Goal: Complete application form

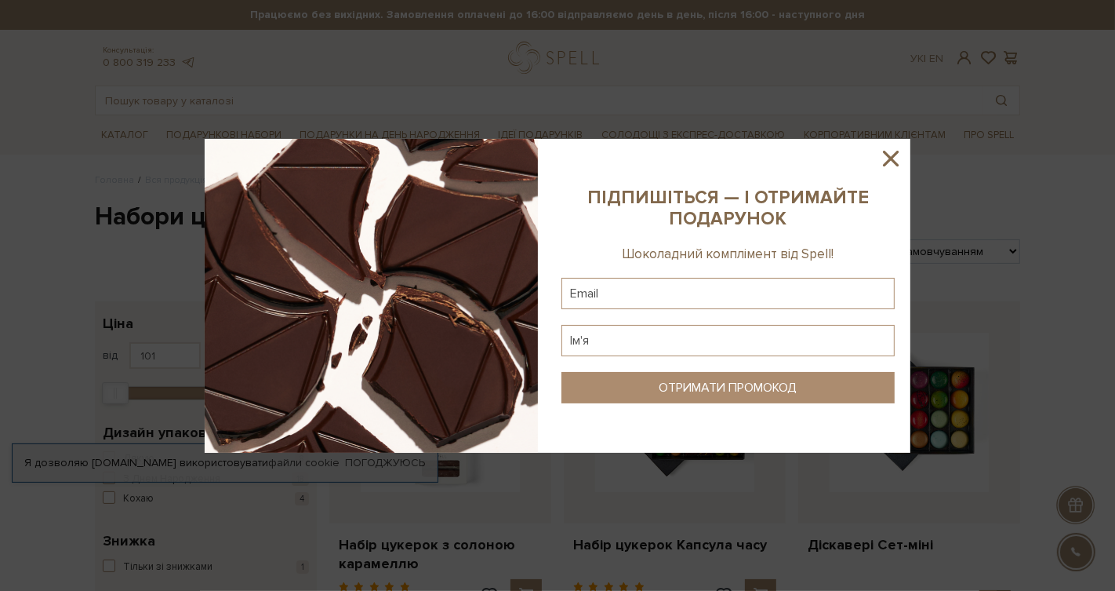
click at [904, 155] on icon at bounding box center [891, 158] width 27 height 27
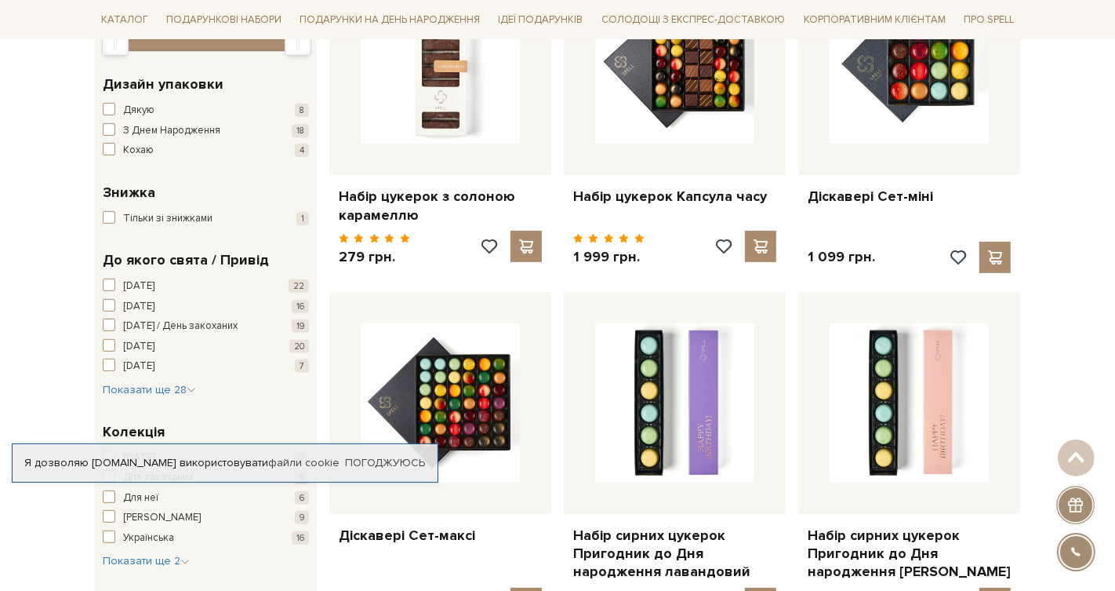
scroll to position [350, 0]
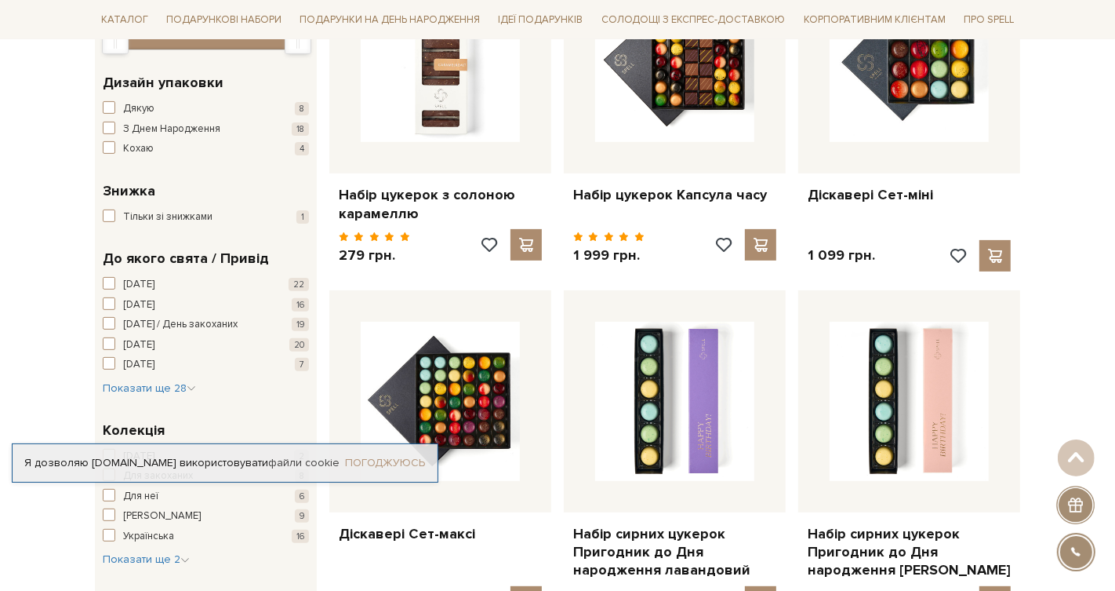
click at [373, 460] on link "Погоджуюсь" at bounding box center [385, 463] width 80 height 14
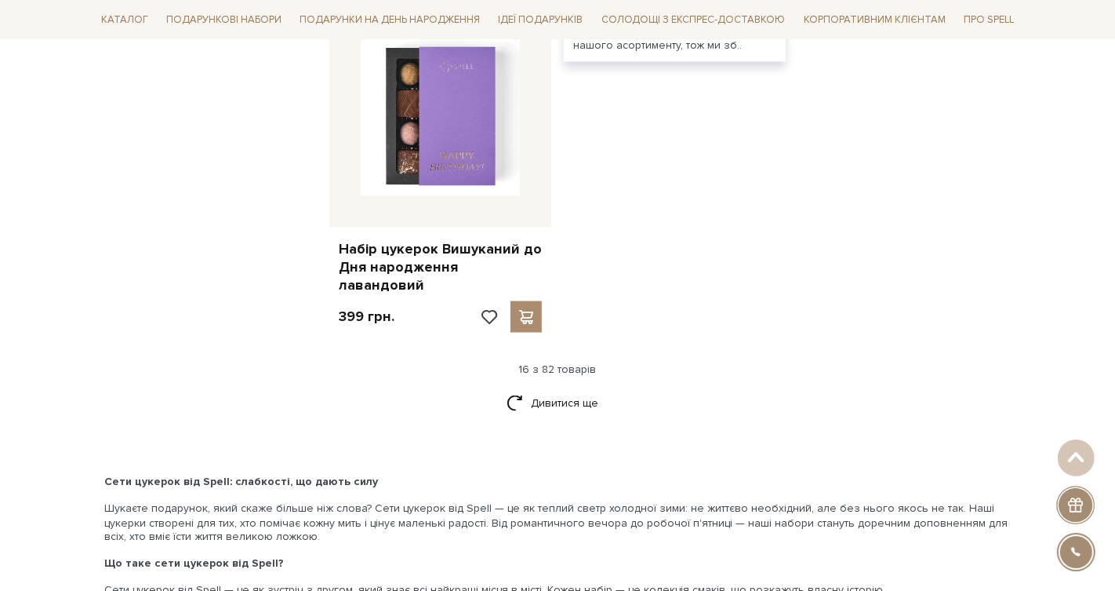
scroll to position [1992, 0]
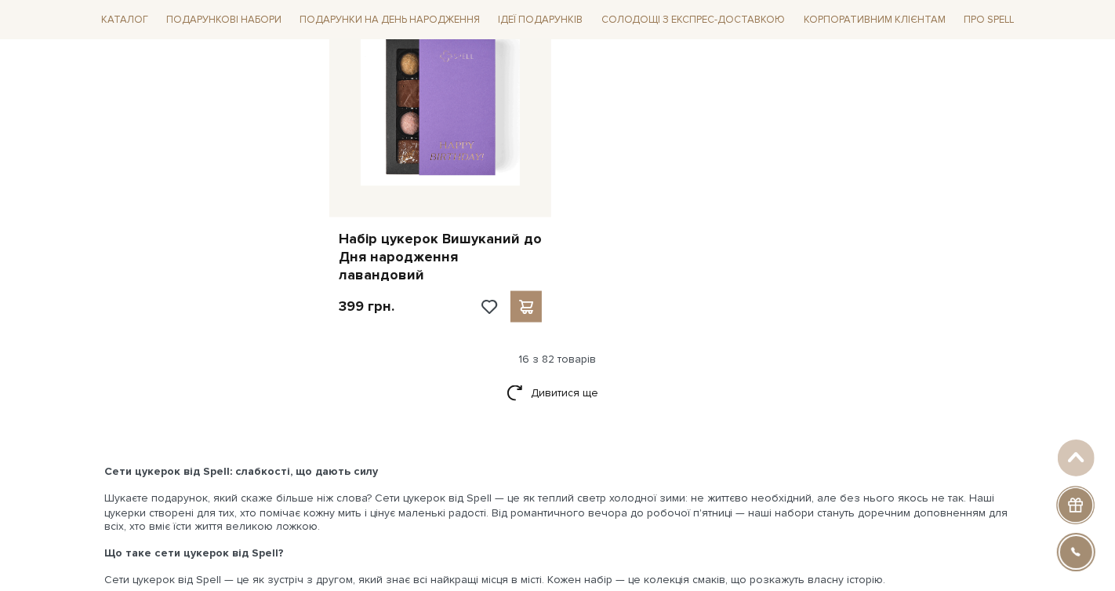
click at [542, 388] on div "Дивитися ще" at bounding box center [558, 402] width 938 height 46
click at [542, 384] on link "Дивитися ще" at bounding box center [558, 392] width 102 height 27
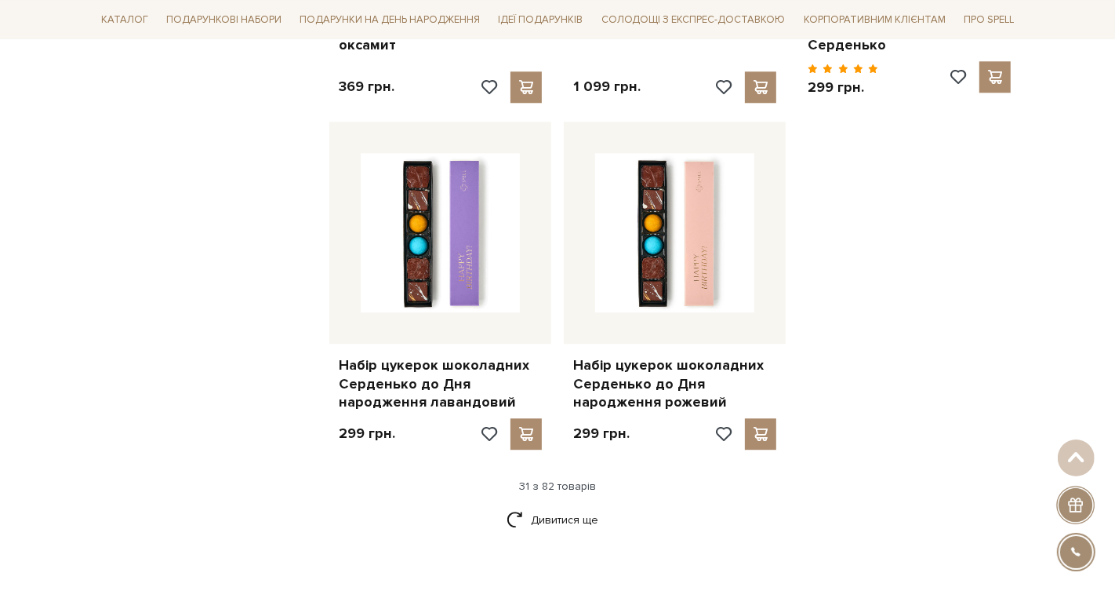
scroll to position [3595, 0]
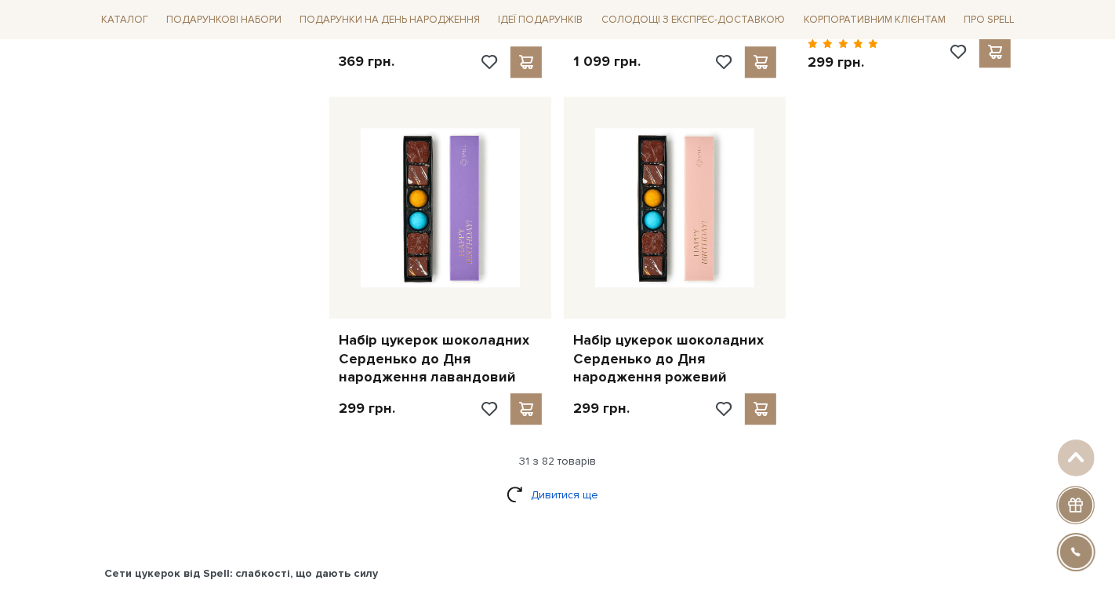
click at [568, 481] on link "Дивитися ще" at bounding box center [558, 494] width 102 height 27
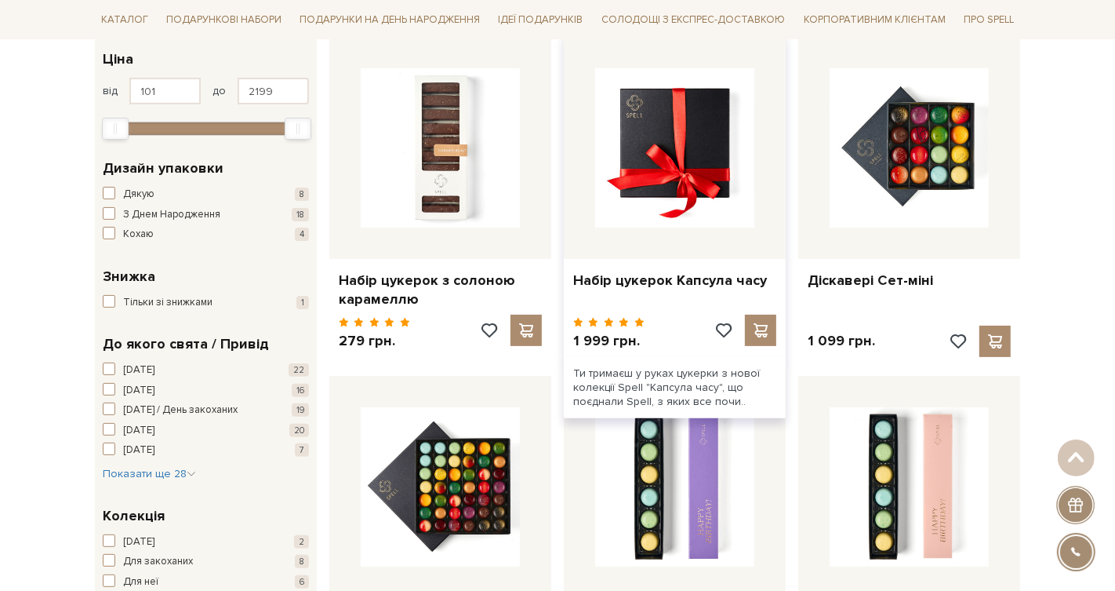
scroll to position [0, 0]
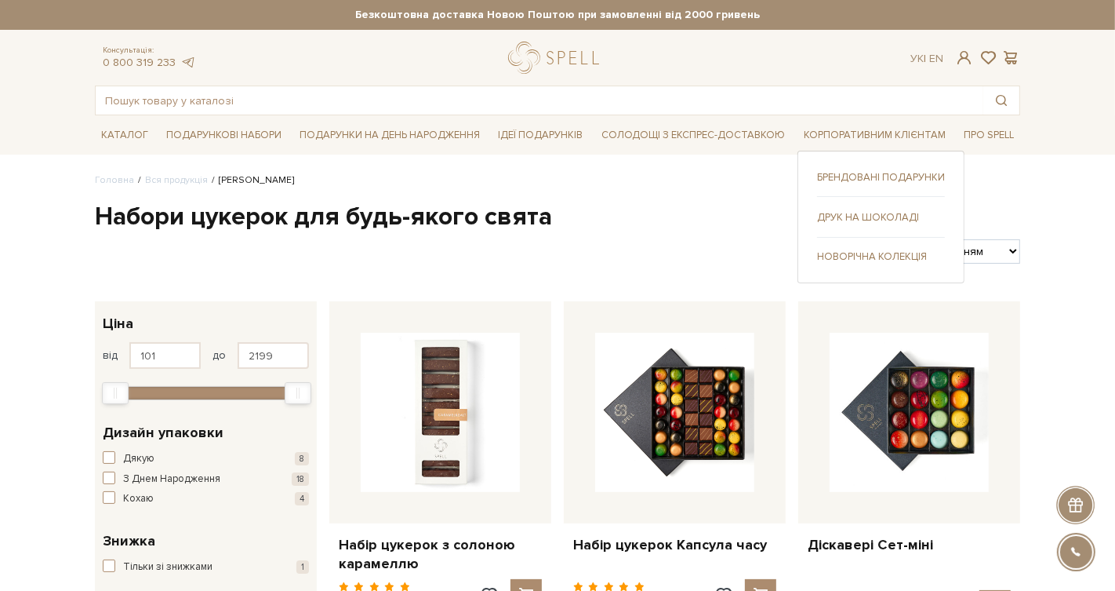
click at [886, 213] on link "Друк на шоколаді" at bounding box center [881, 217] width 128 height 14
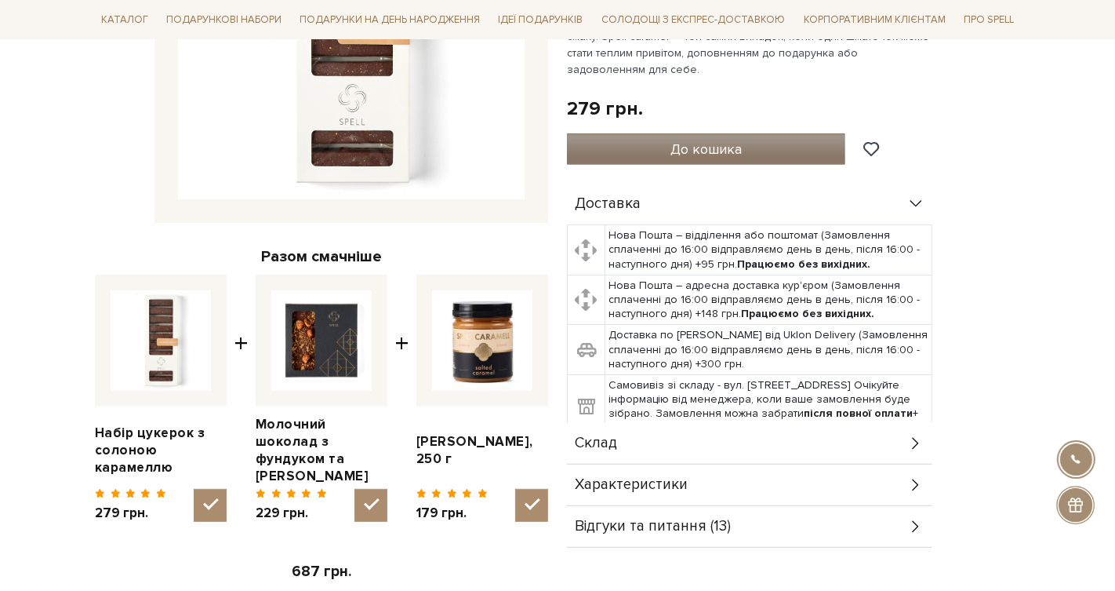
scroll to position [430, 0]
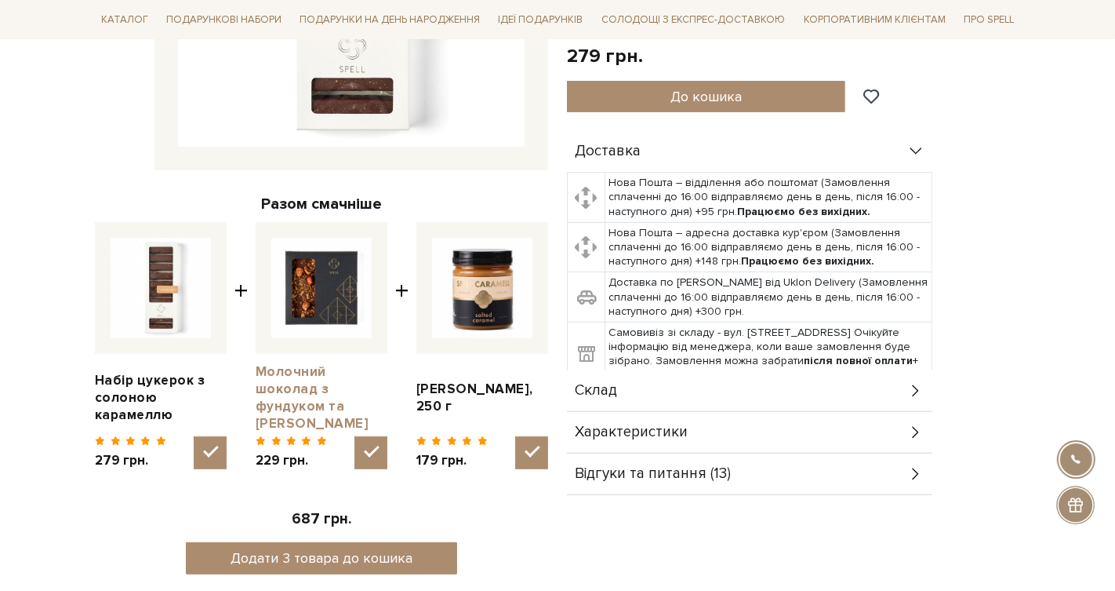
click at [323, 386] on link "Молочний шоколад з фундуком та солоною карамеллю" at bounding box center [322, 397] width 132 height 69
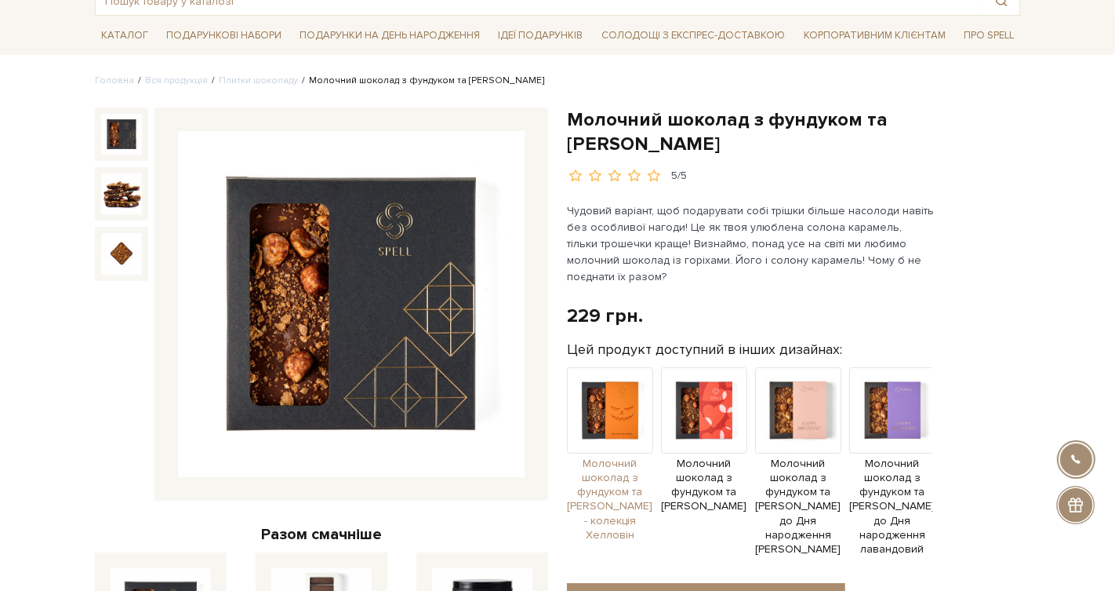
scroll to position [158, 0]
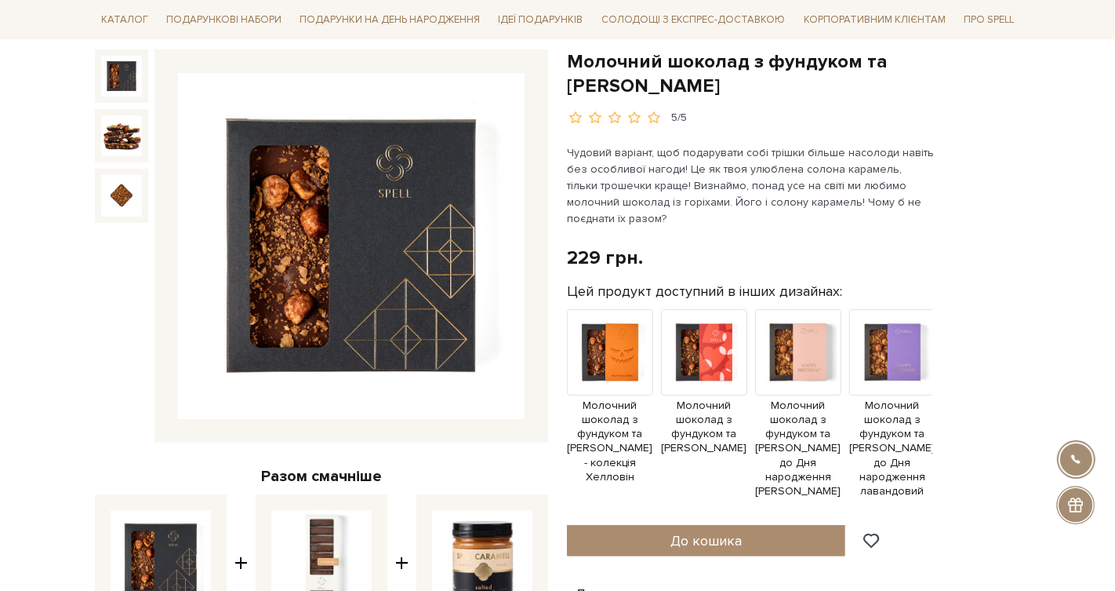
click at [671, 148] on p "Чудовий варіант, щоб подарувати собі трішки більше насолоди навіть без особливо…" at bounding box center [751, 185] width 368 height 82
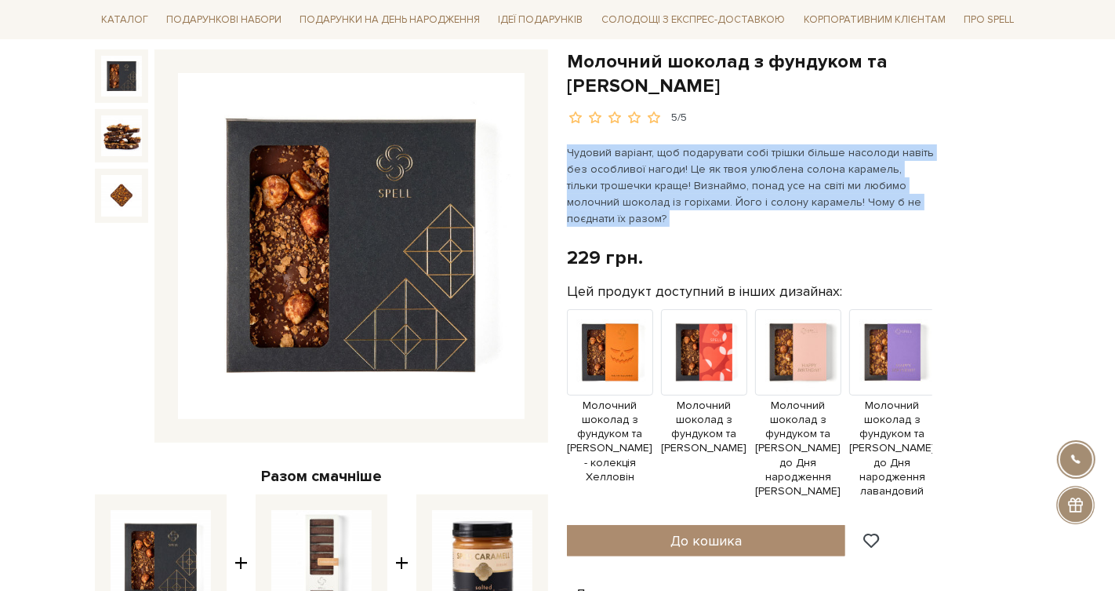
click at [671, 148] on p "Чудовий варіант, щоб подарувати собі трішки більше насолоди навіть без особливо…" at bounding box center [751, 185] width 368 height 82
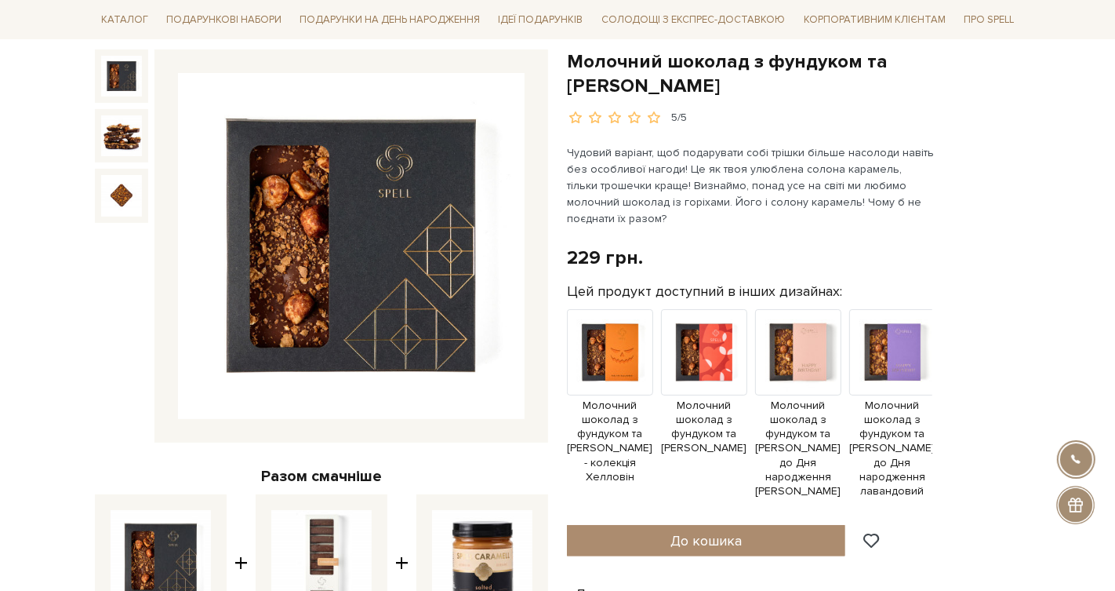
click at [810, 195] on p "Чудовий варіант, щоб подарувати собі трішки більше насолоди навіть без особливо…" at bounding box center [751, 185] width 368 height 82
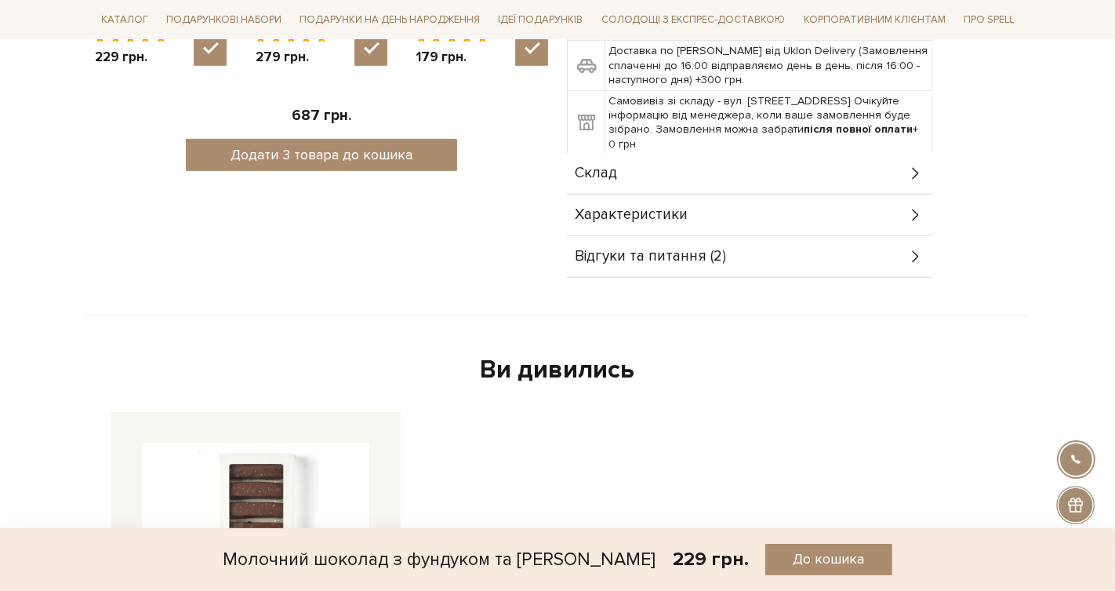
scroll to position [855, 0]
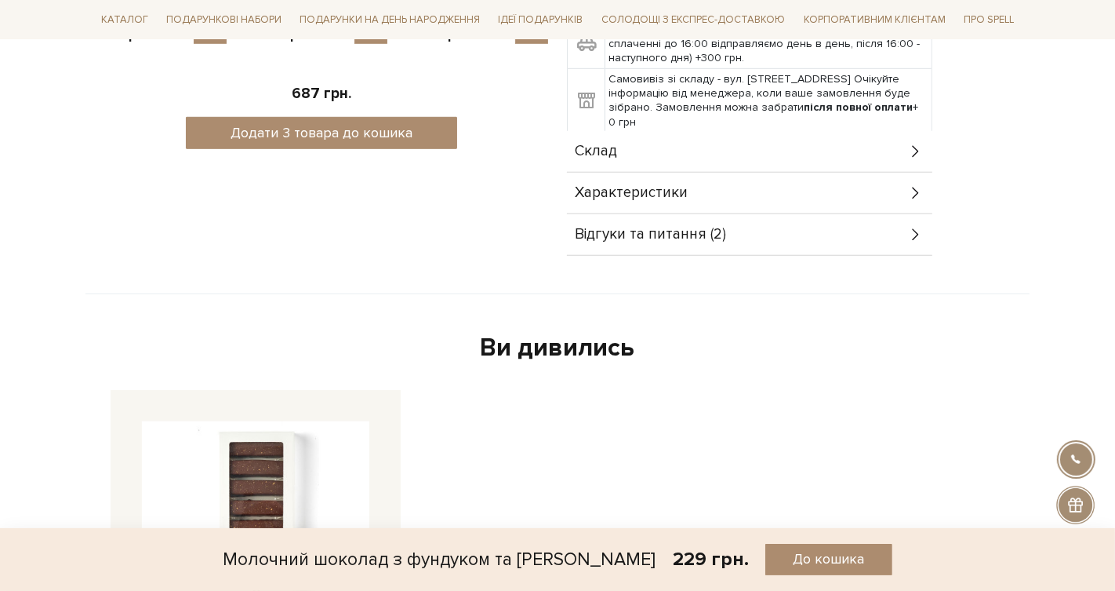
click at [745, 242] on div "Відгуки та питання (2)" at bounding box center [750, 234] width 366 height 41
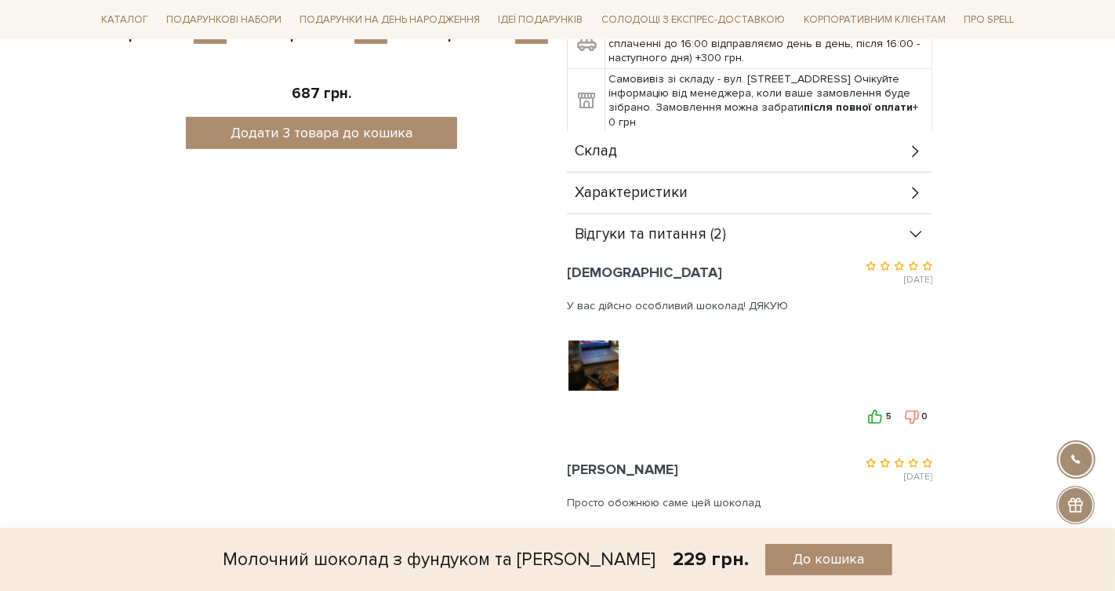
click at [602, 351] on div at bounding box center [595, 365] width 56 height 55
click at [601, 362] on div at bounding box center [595, 365] width 56 height 55
click at [588, 362] on div at bounding box center [595, 365] width 56 height 55
click at [605, 361] on div at bounding box center [595, 365] width 56 height 55
click at [605, 361] on img at bounding box center [594, 366] width 100 height 100
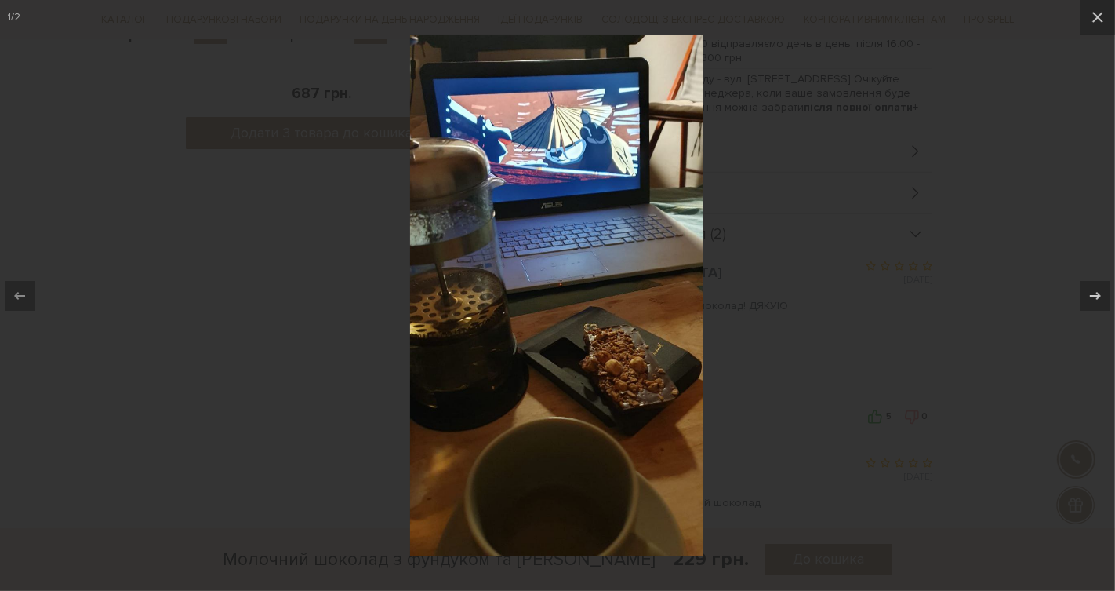
click at [777, 304] on div at bounding box center [557, 295] width 1115 height 591
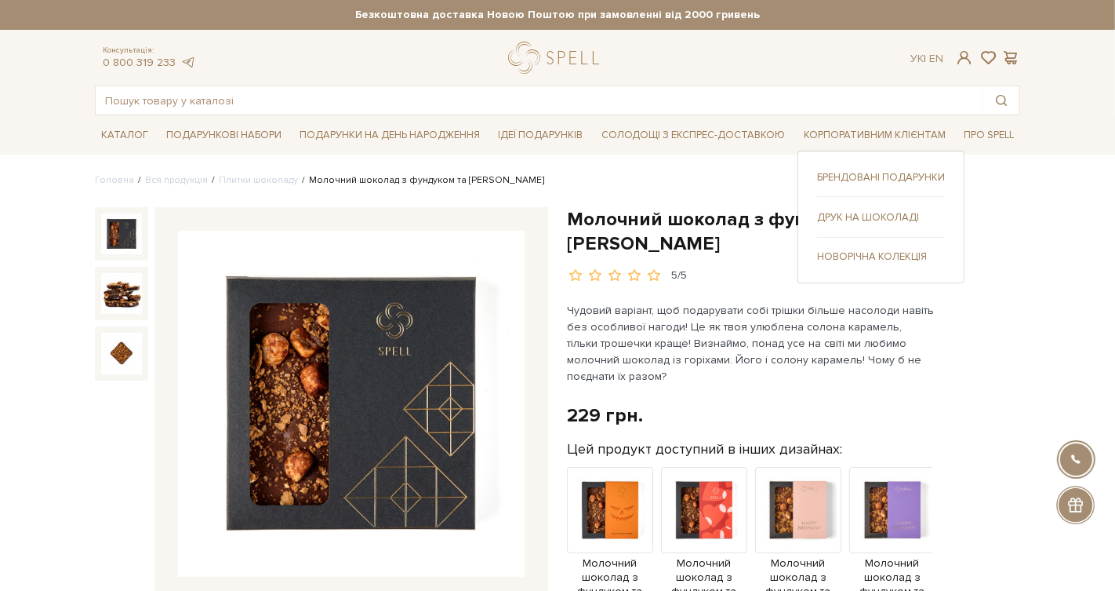
click at [907, 173] on link "Брендовані подарунки" at bounding box center [881, 177] width 128 height 14
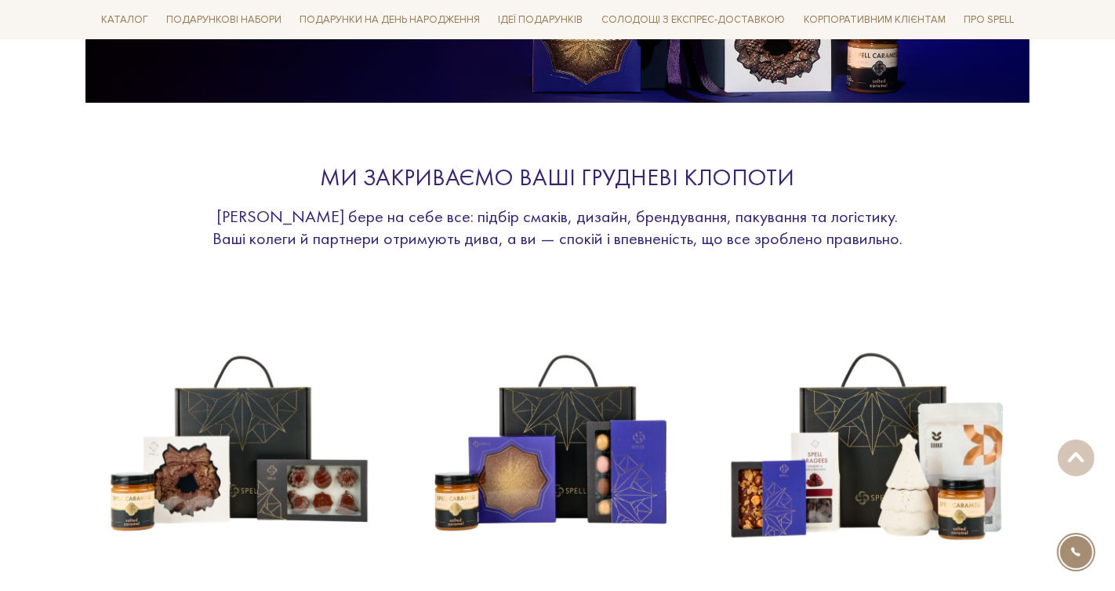
scroll to position [465, 0]
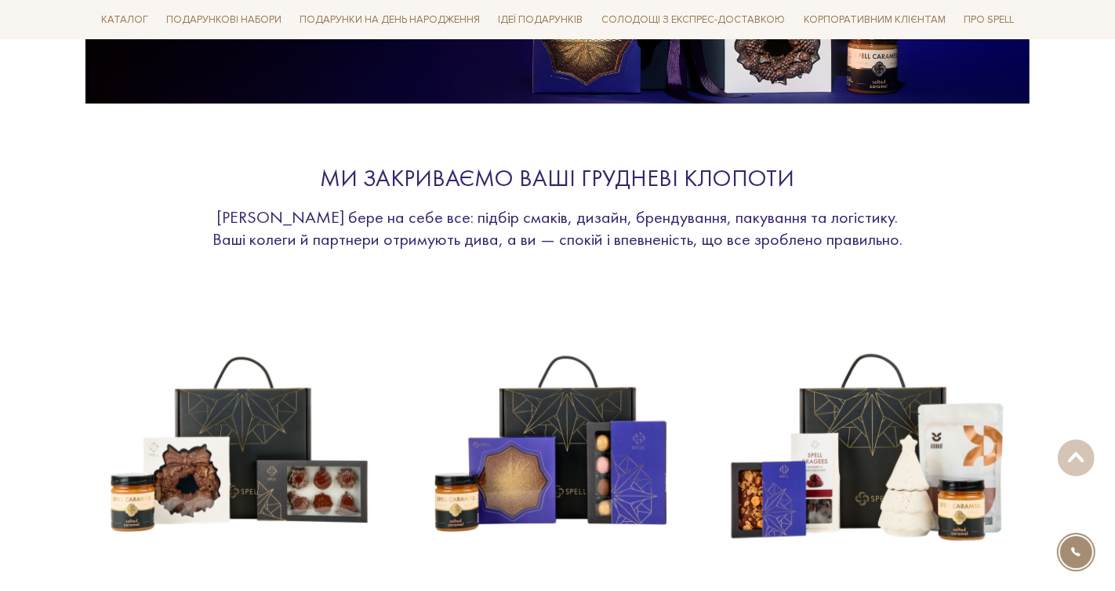
click at [657, 170] on div "Ми закриваємо ваші грудневі клопоти" at bounding box center [558, 178] width 722 height 31
click at [657, 169] on div "Ми закриваємо ваші грудневі клопоти" at bounding box center [558, 178] width 722 height 31
click at [575, 217] on p "Spell бере на себе все: підбір смаків, дизайн, брендування, пакування та логіст…" at bounding box center [558, 227] width 722 height 43
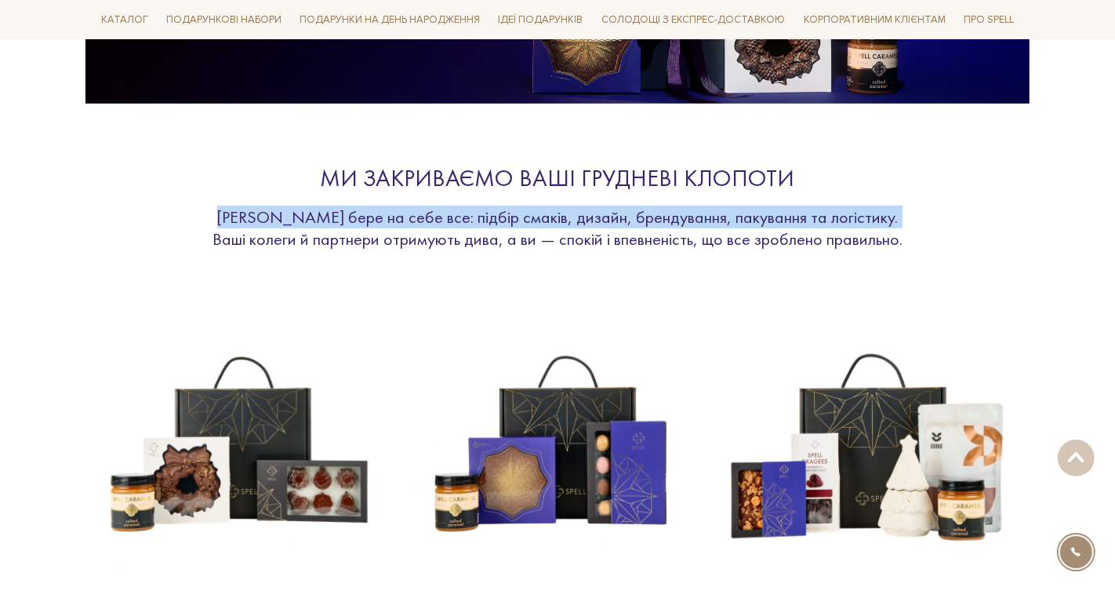
click at [575, 217] on p "Spell бере на себе все: підбір смаків, дизайн, брендування, пакування та логіст…" at bounding box center [558, 227] width 722 height 43
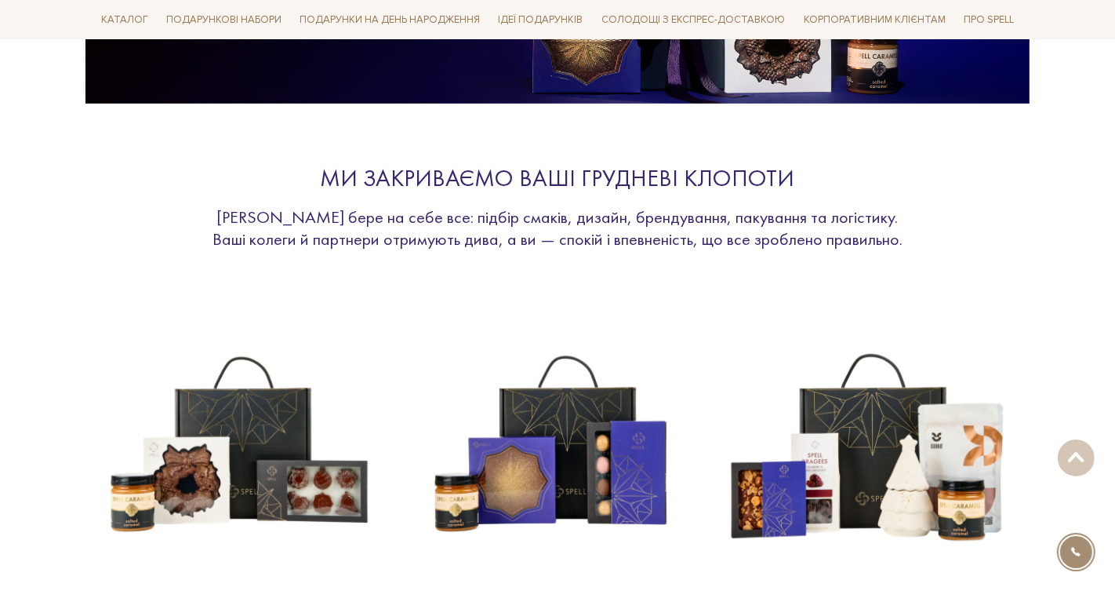
click at [650, 223] on p "Spell бере на себе все: підбір смаків, дизайн, брендування, пакування та логіст…" at bounding box center [558, 227] width 722 height 43
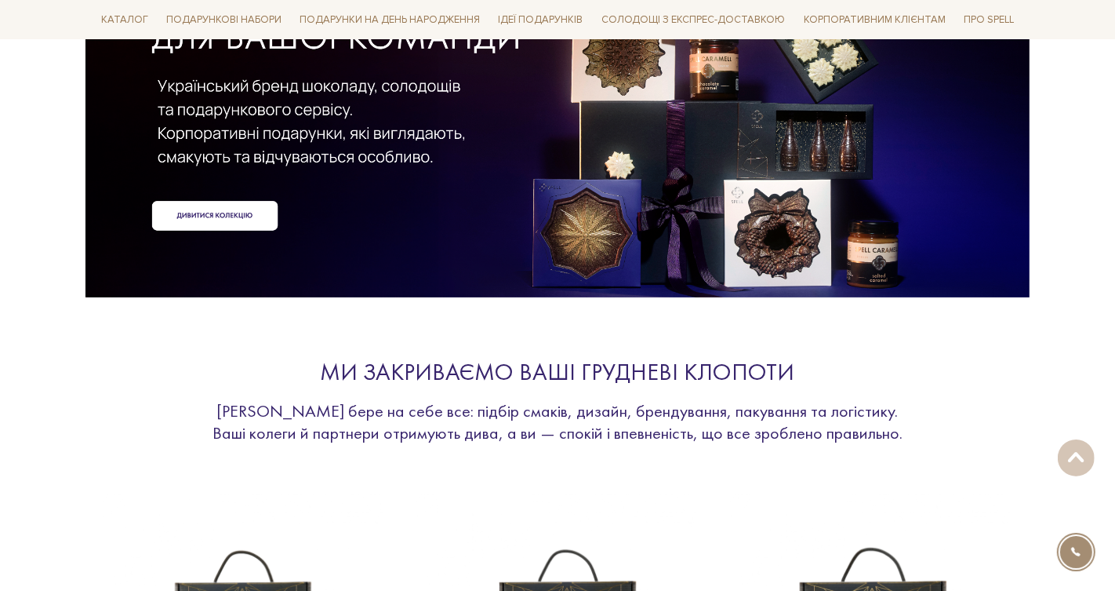
scroll to position [0, 0]
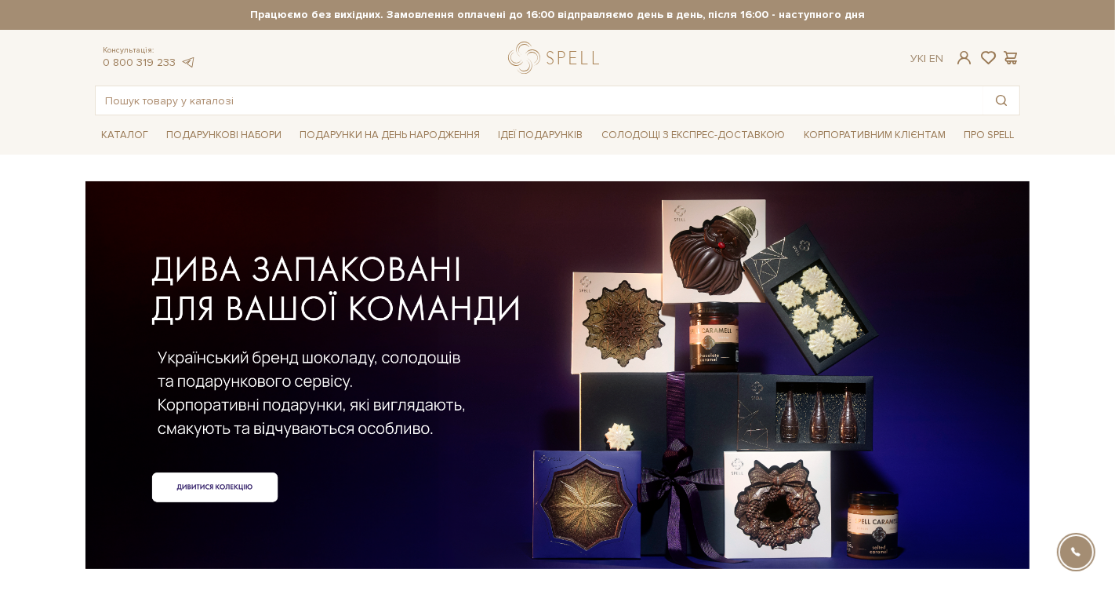
click at [235, 486] on div at bounding box center [558, 348] width 926 height 351
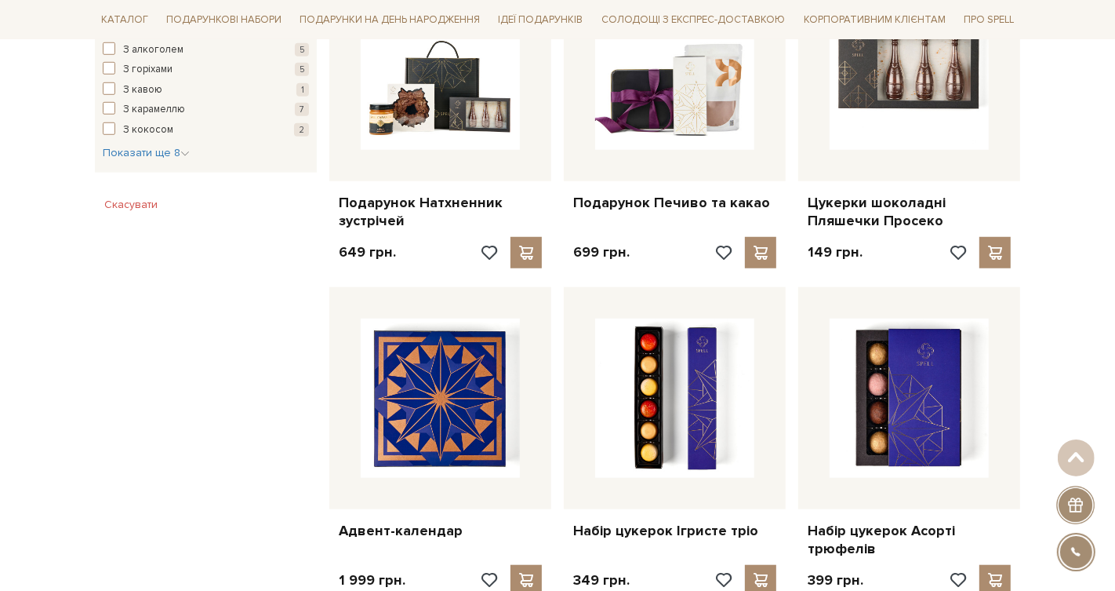
scroll to position [1145, 0]
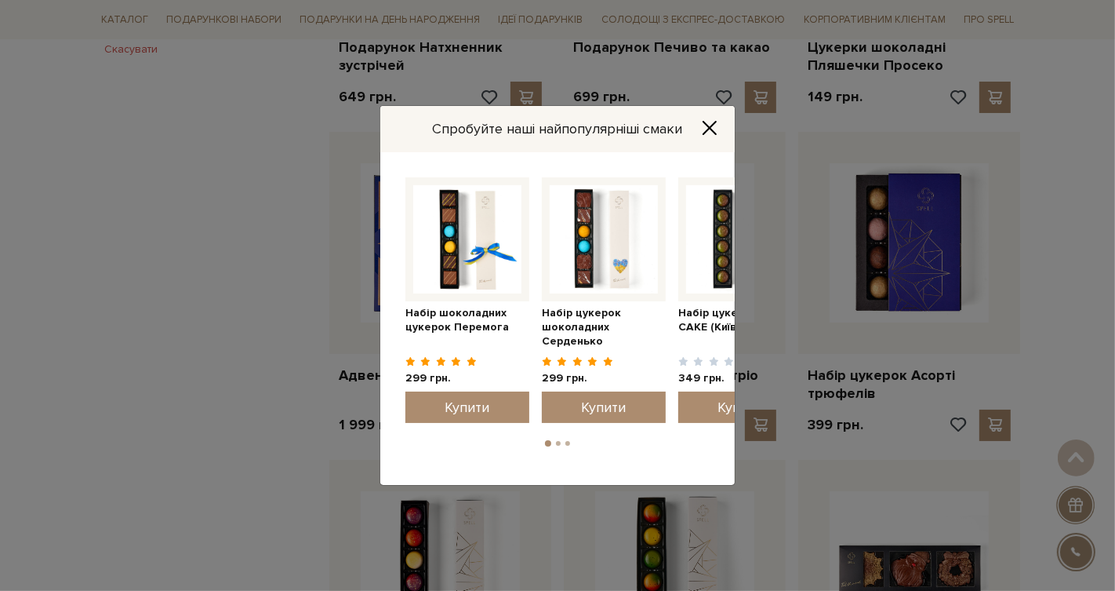
click at [713, 116] on div "Спробуйте наші найпопулярніші смаки" at bounding box center [557, 129] width 355 height 46
click at [709, 129] on icon "Close" at bounding box center [710, 128] width 13 height 13
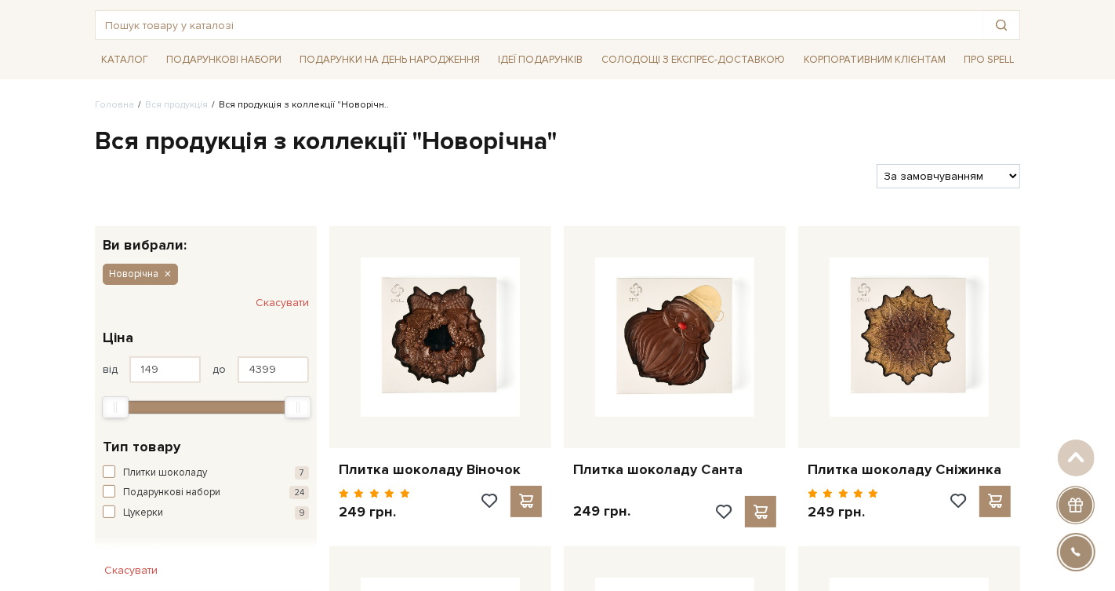
scroll to position [0, 0]
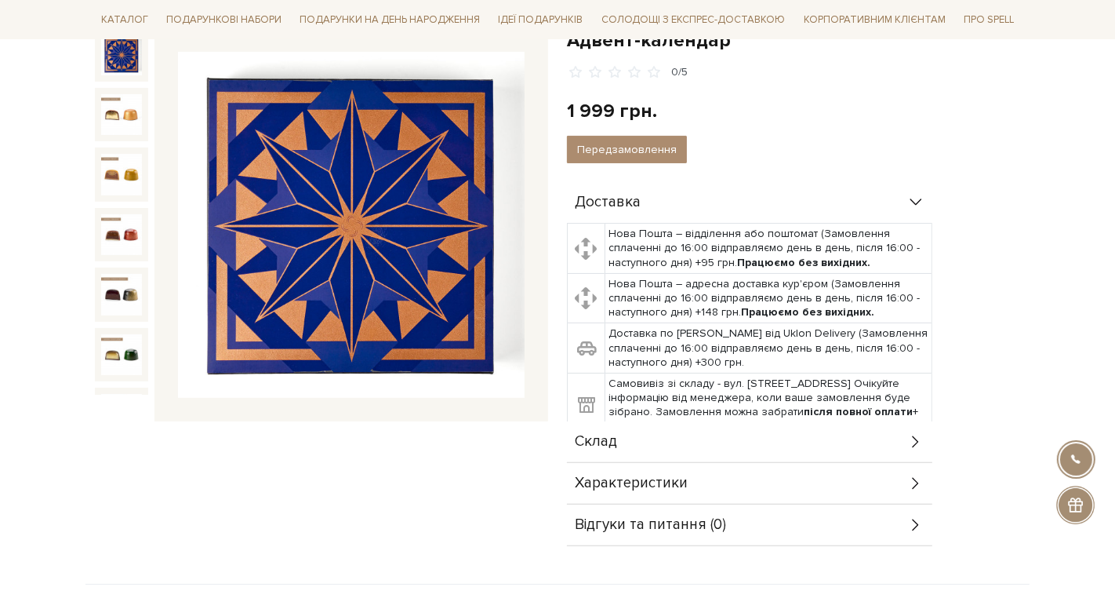
scroll to position [209, 0]
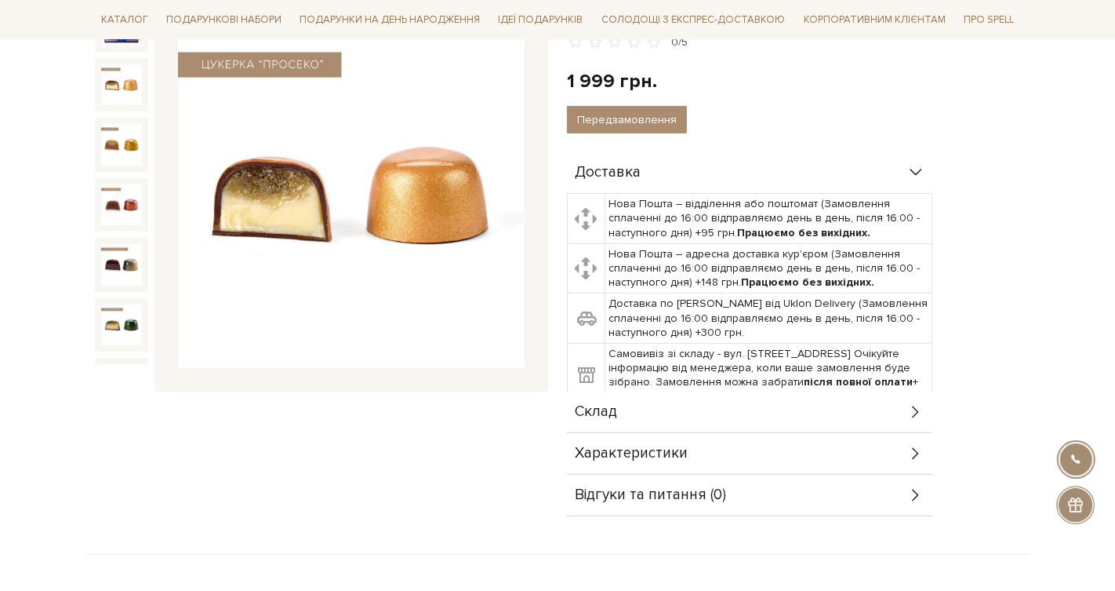
click at [121, 82] on img at bounding box center [121, 84] width 41 height 41
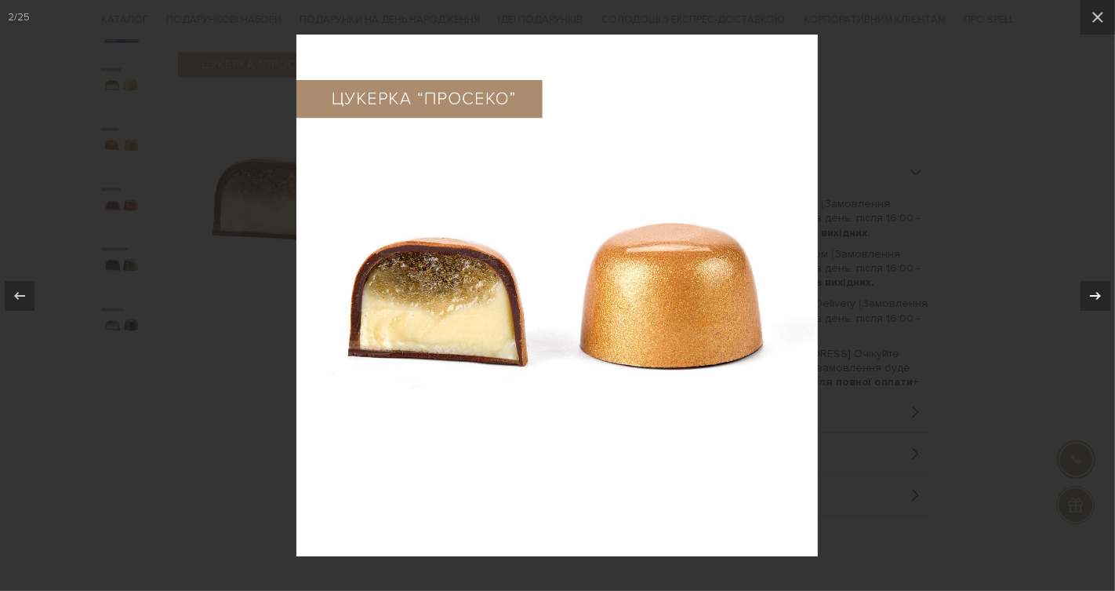
click at [1081, 293] on div at bounding box center [1096, 296] width 30 height 30
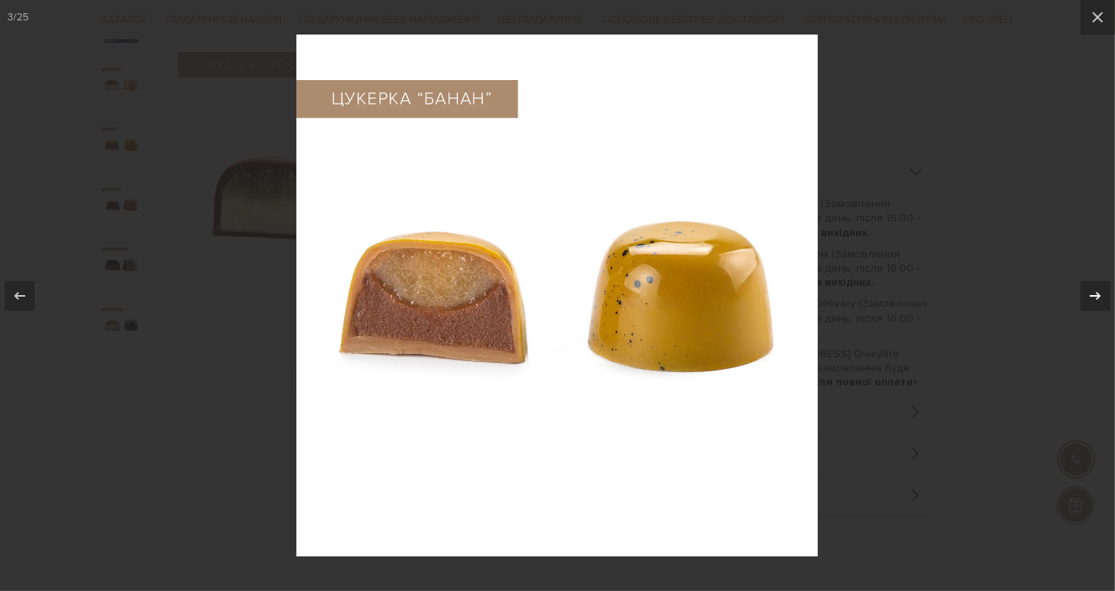
click at [1081, 293] on div at bounding box center [1096, 296] width 30 height 30
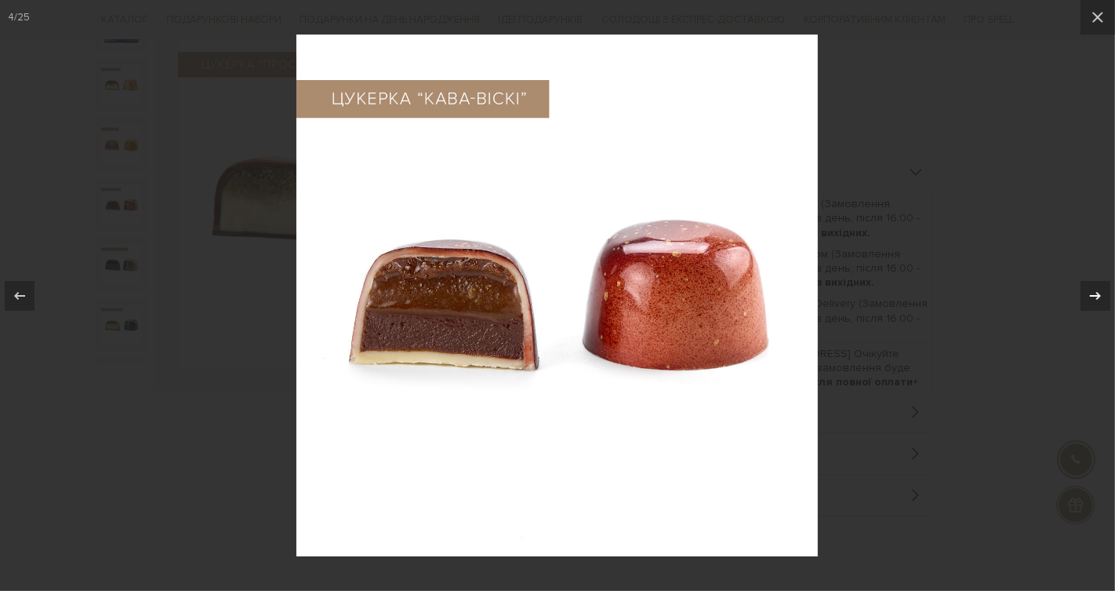
click at [1081, 293] on div at bounding box center [1096, 296] width 30 height 30
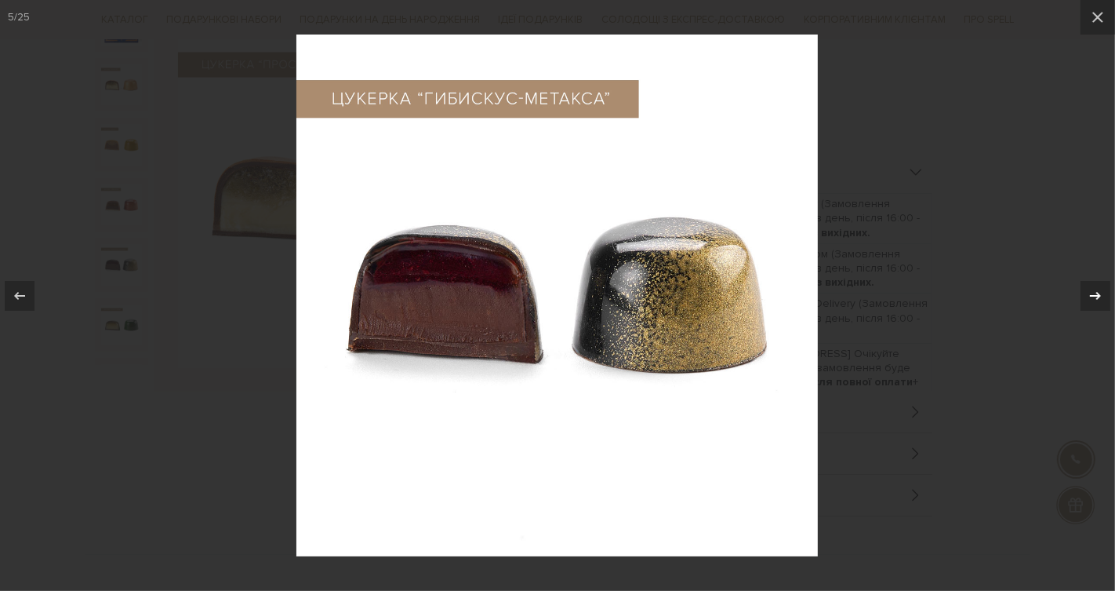
click at [1081, 293] on div at bounding box center [1096, 296] width 30 height 30
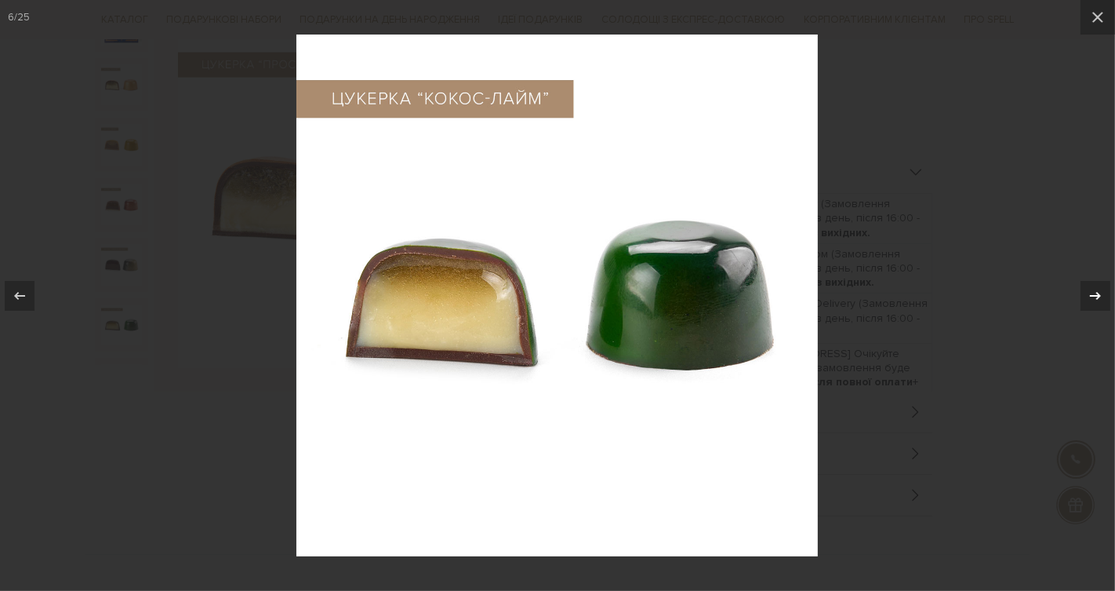
click at [1081, 293] on div at bounding box center [1096, 296] width 30 height 30
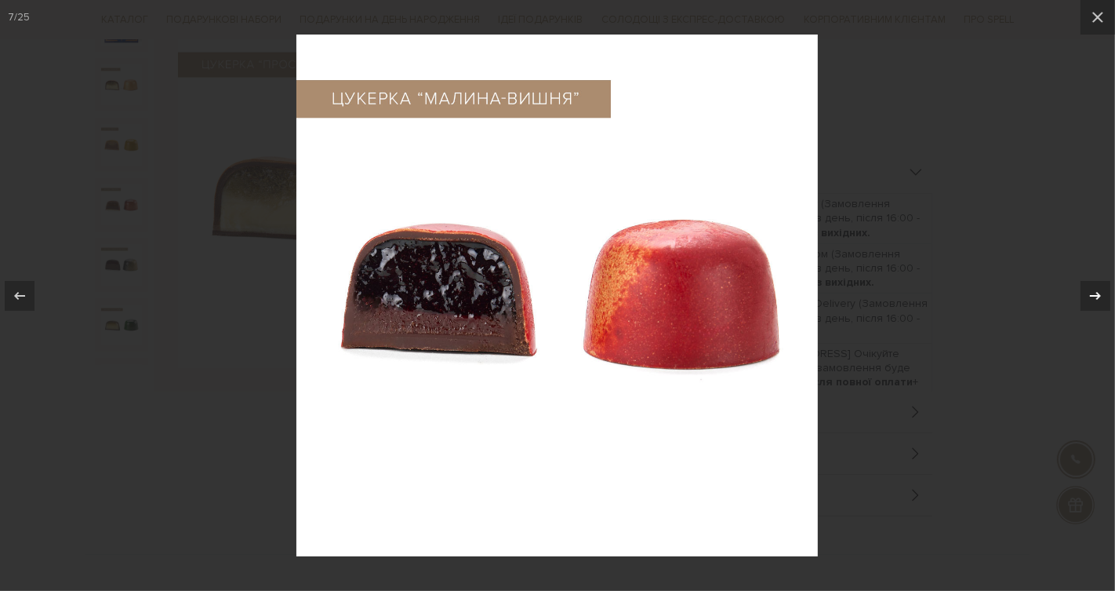
click at [1081, 293] on div at bounding box center [1096, 296] width 30 height 30
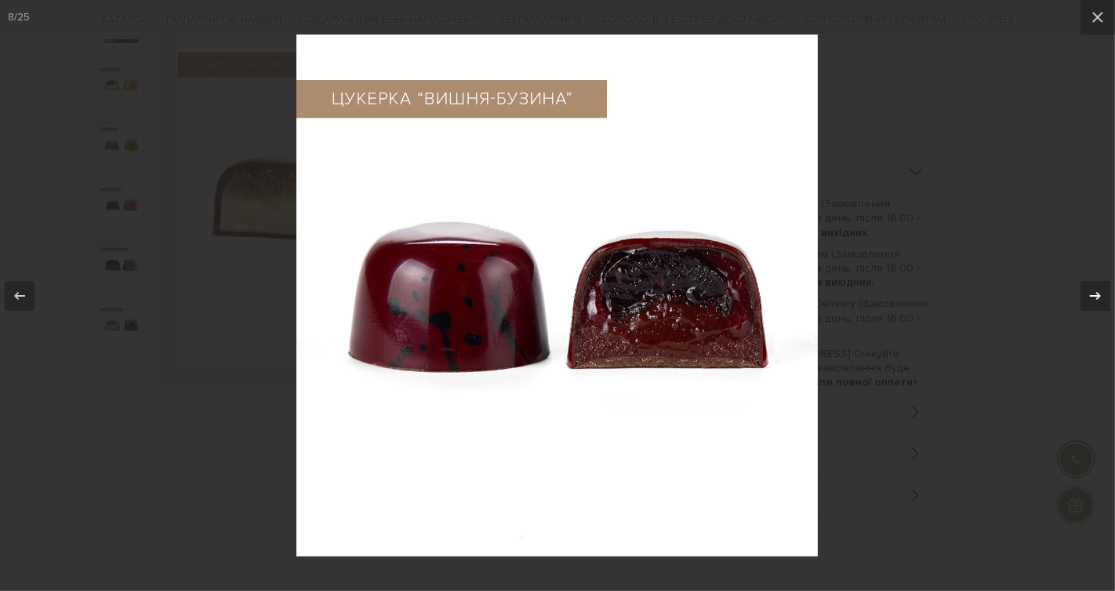
click at [1081, 293] on div at bounding box center [1096, 296] width 30 height 30
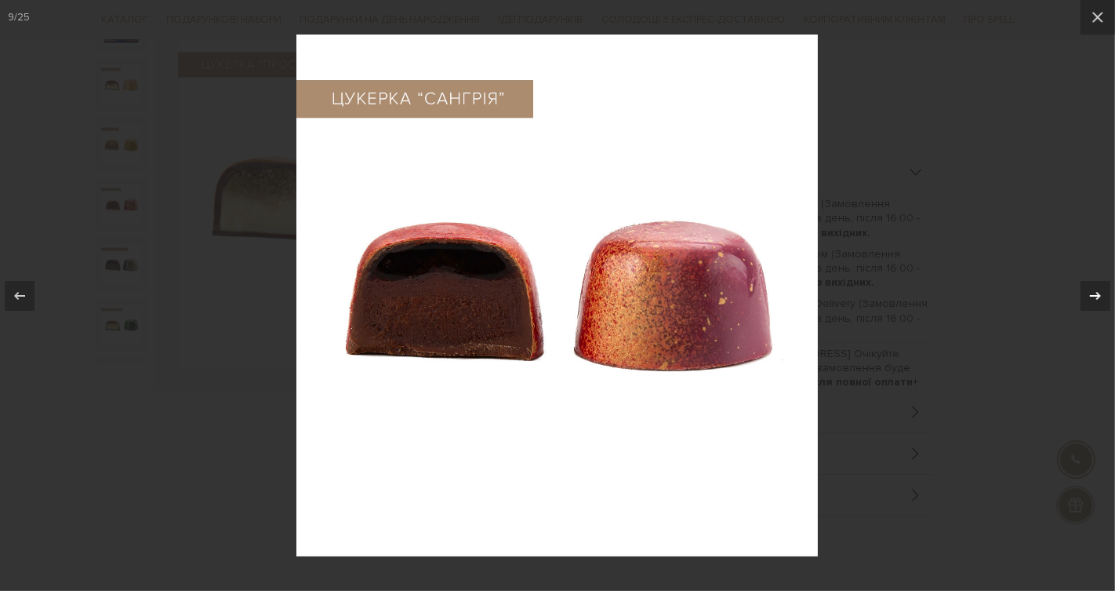
click at [1081, 293] on div at bounding box center [1096, 296] width 30 height 30
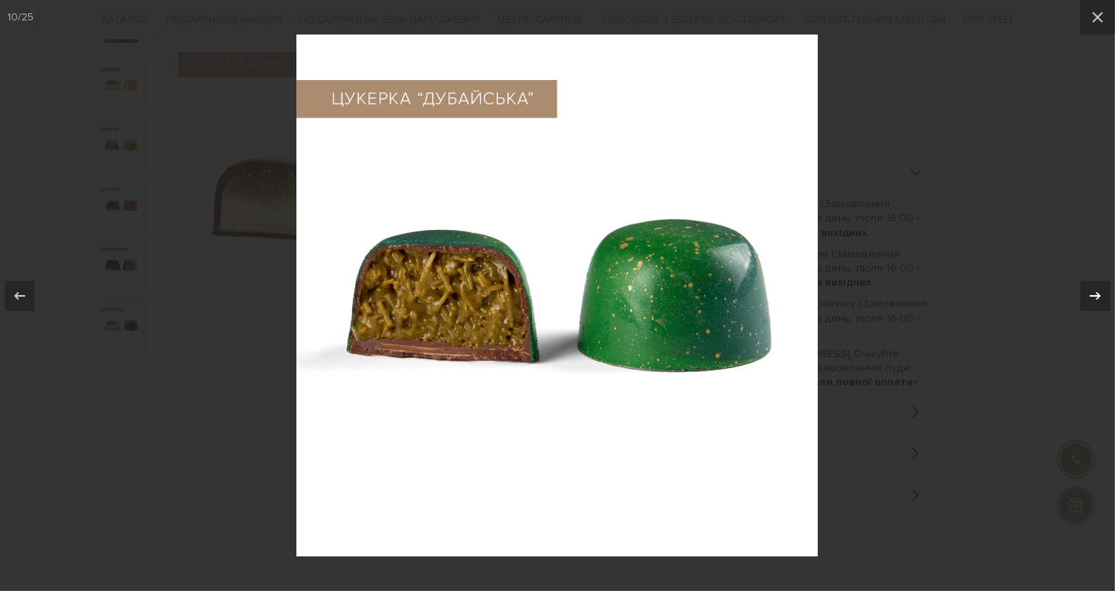
click at [1081, 293] on div at bounding box center [1096, 296] width 30 height 30
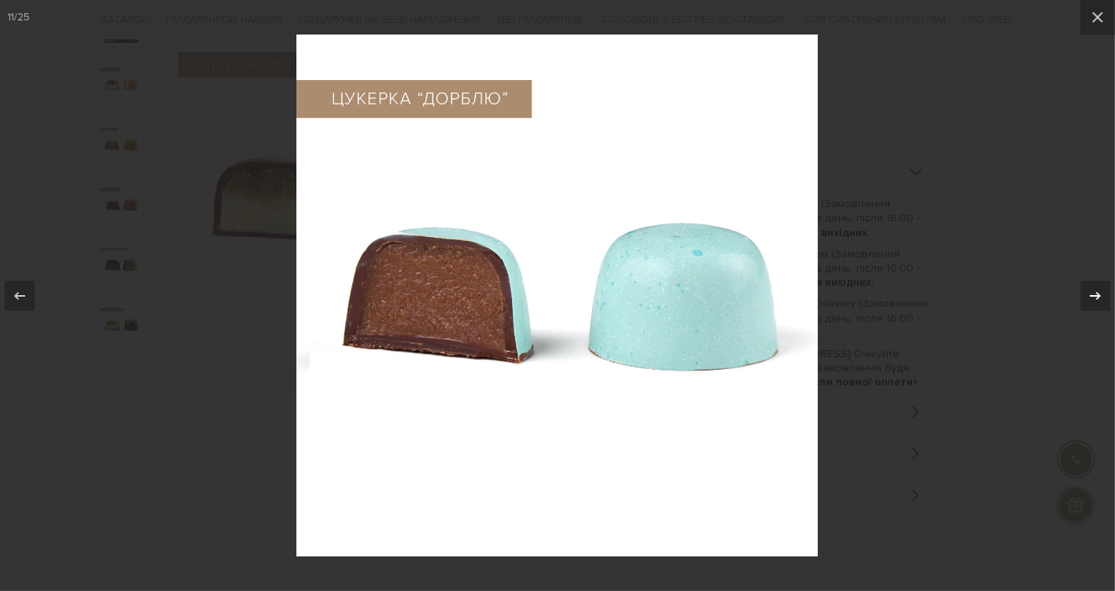
click at [1081, 293] on div at bounding box center [1096, 296] width 30 height 30
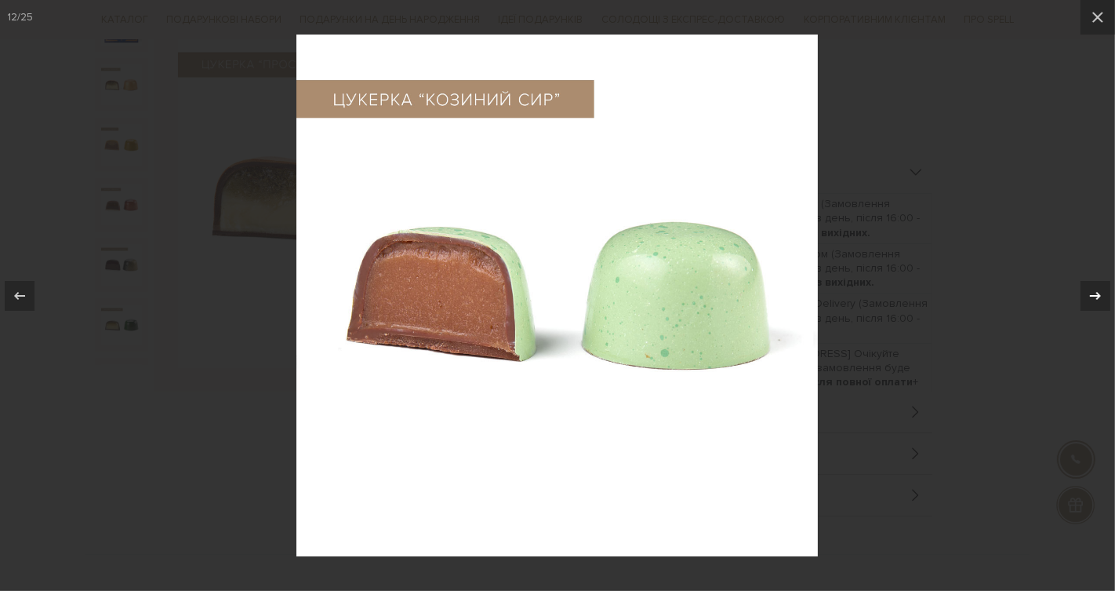
click at [1081, 293] on div at bounding box center [1096, 296] width 30 height 30
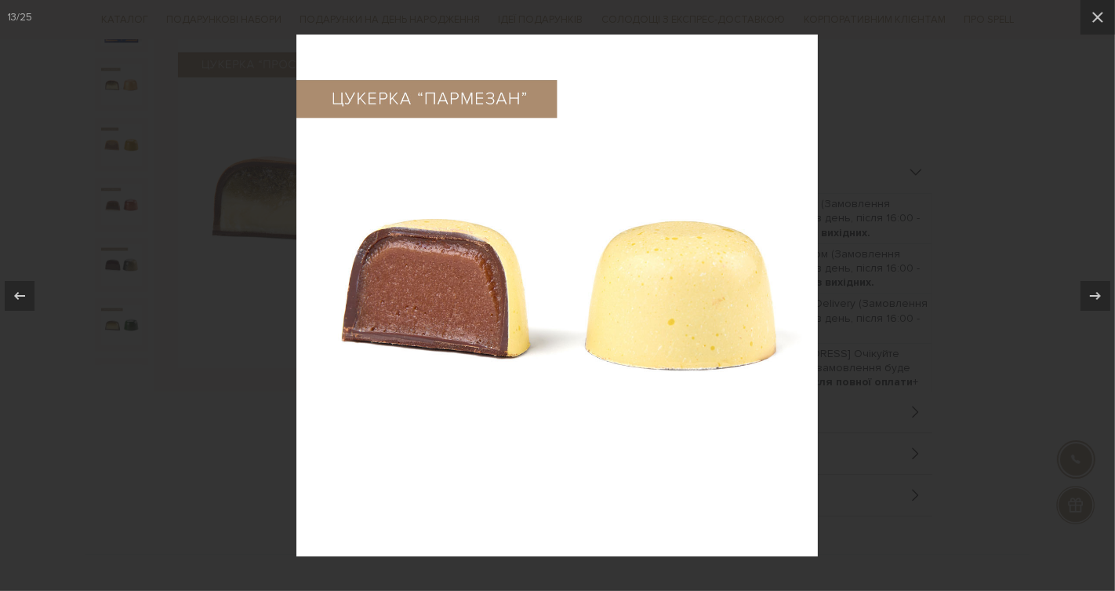
click at [915, 208] on div at bounding box center [557, 295] width 1115 height 591
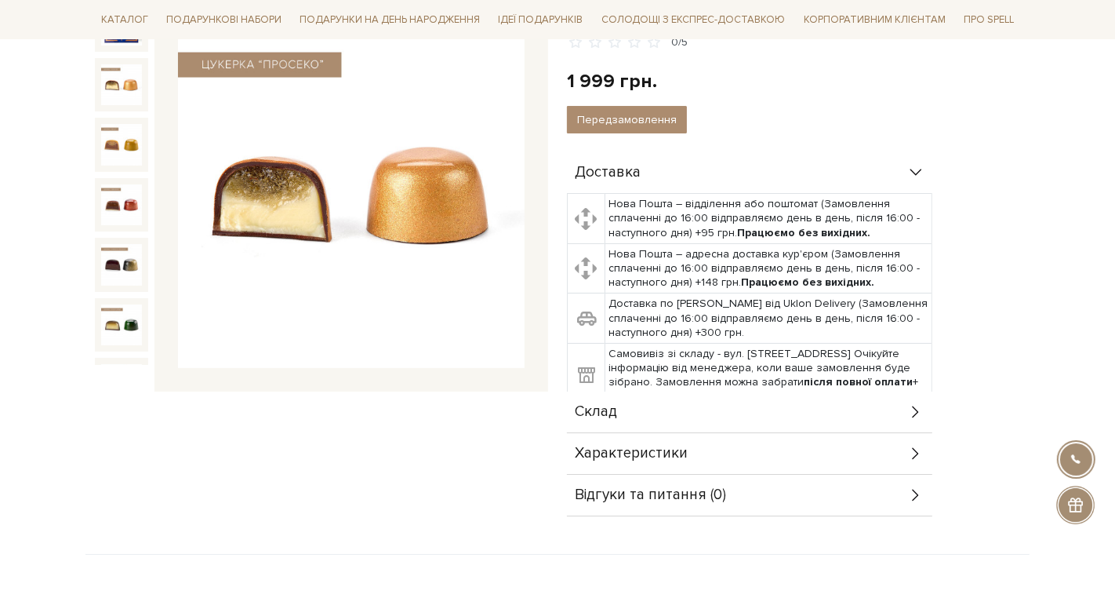
scroll to position [562, 0]
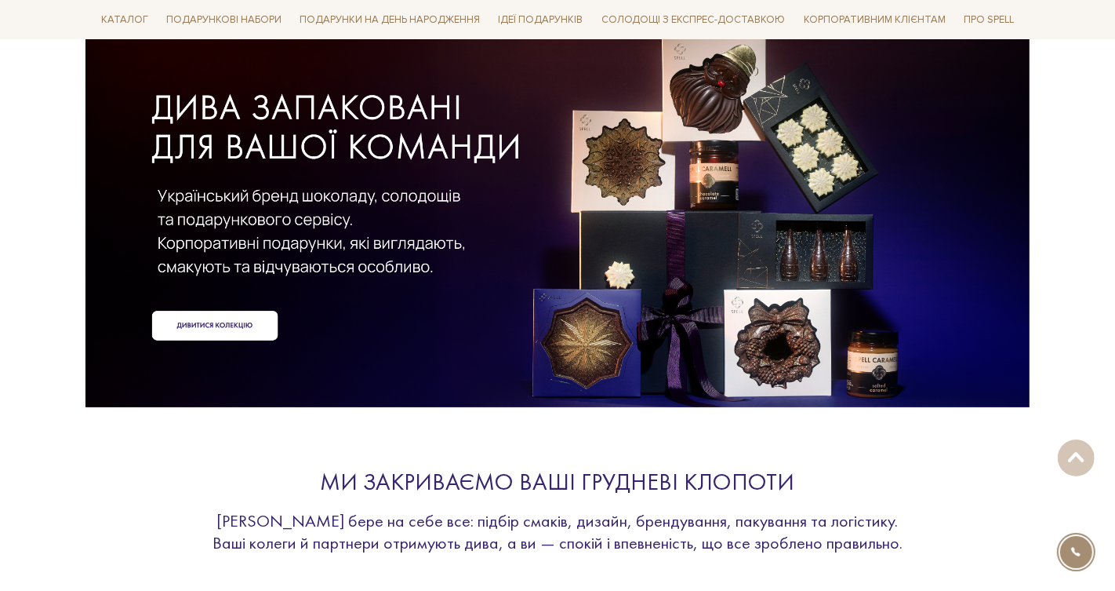
scroll to position [94, 0]
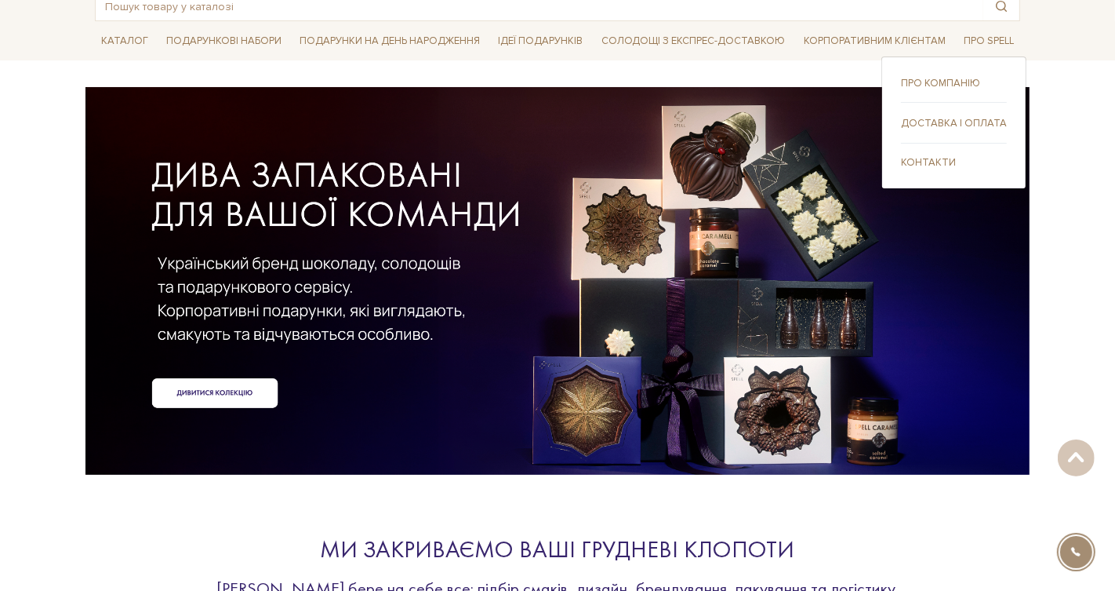
click at [944, 79] on link "Про компанію" at bounding box center [954, 83] width 106 height 14
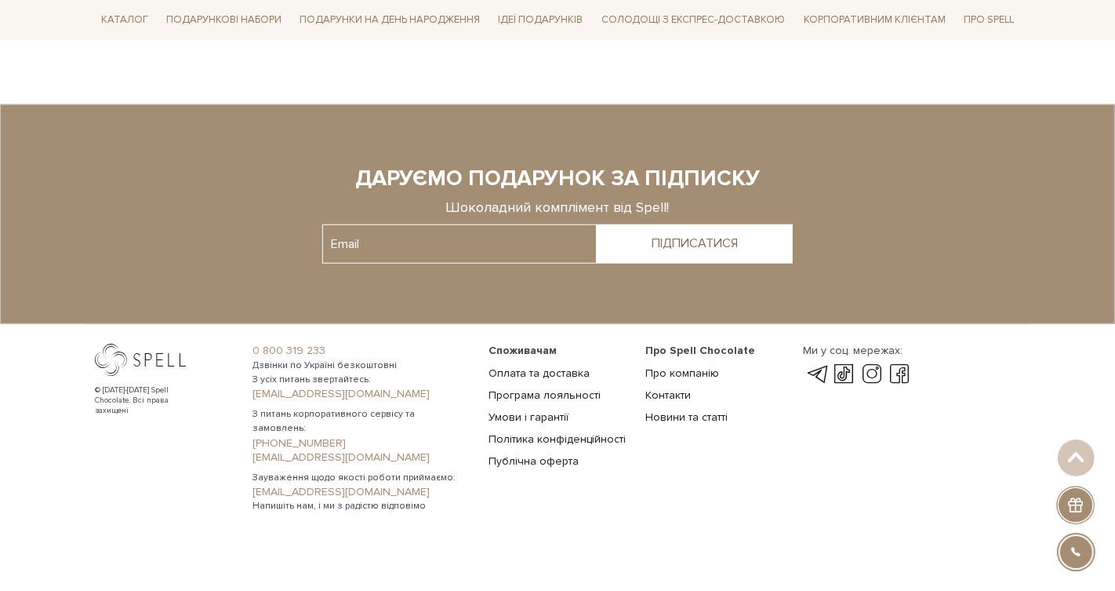
scroll to position [131, 0]
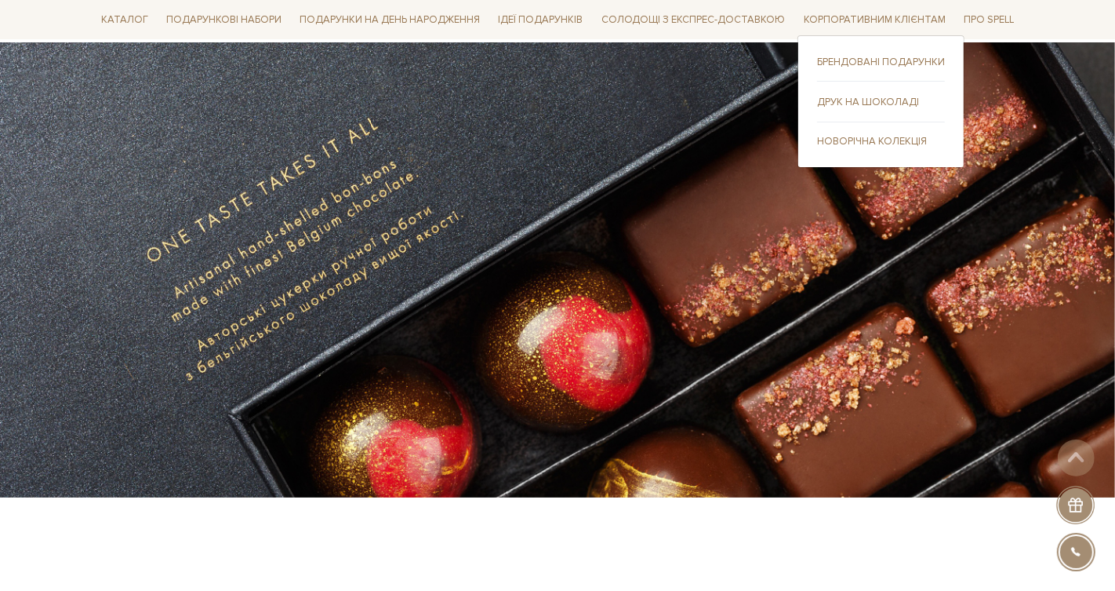
click at [876, 99] on link "Друк на шоколаді" at bounding box center [881, 102] width 128 height 14
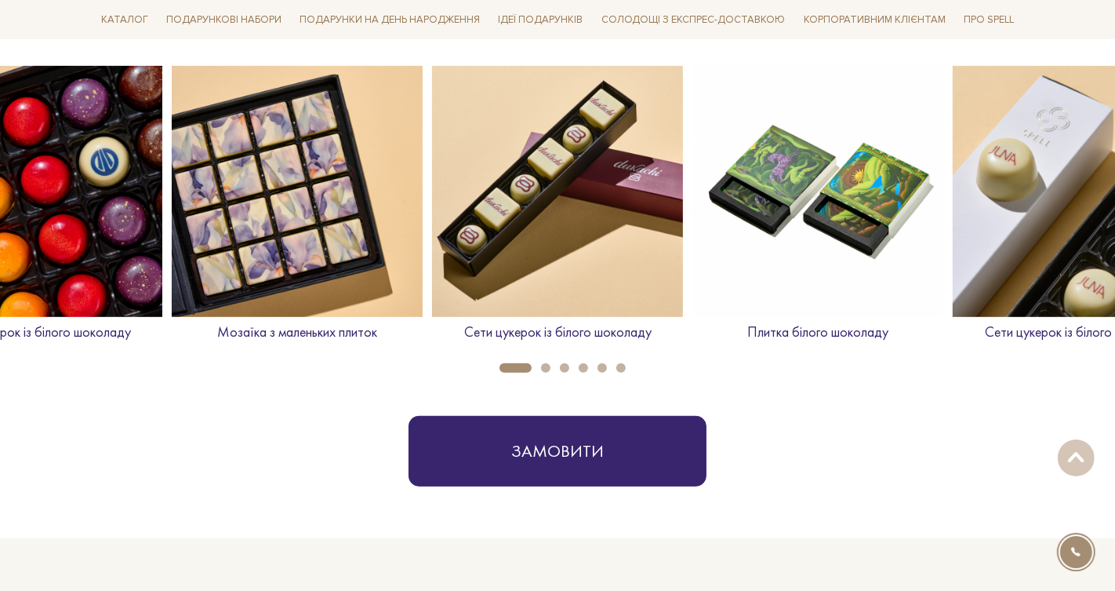
scroll to position [669, 0]
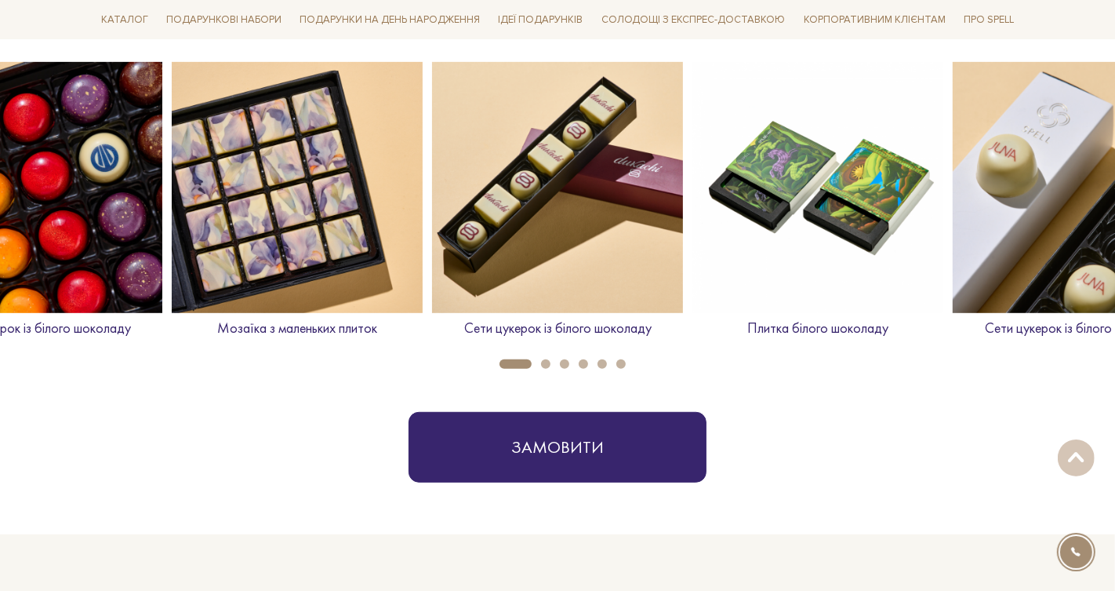
click at [544, 366] on button "2" at bounding box center [545, 363] width 9 height 9
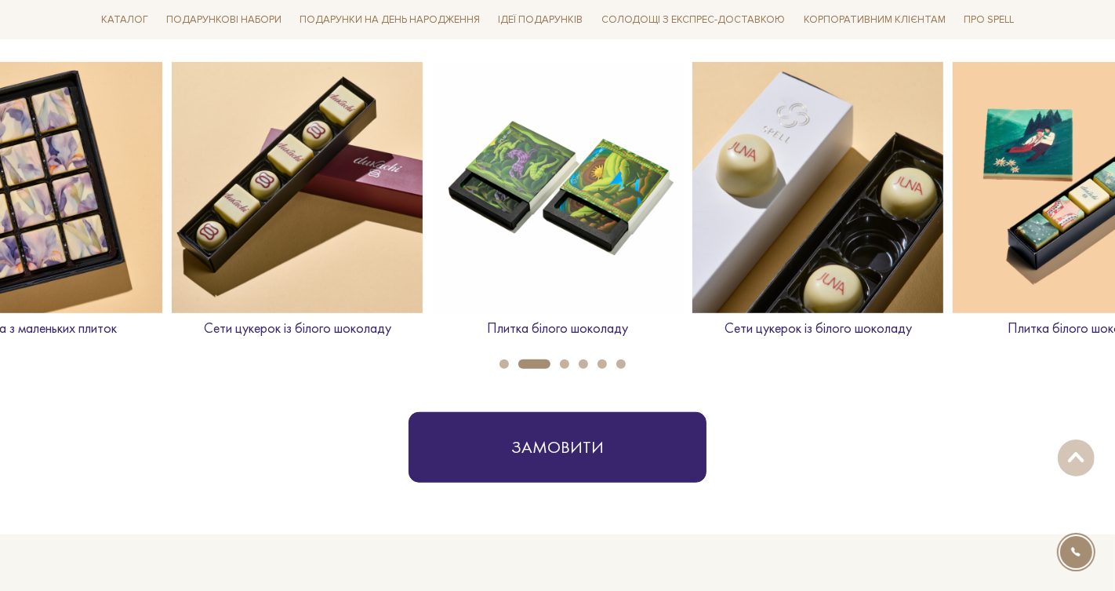
click at [562, 362] on button "3" at bounding box center [564, 363] width 9 height 9
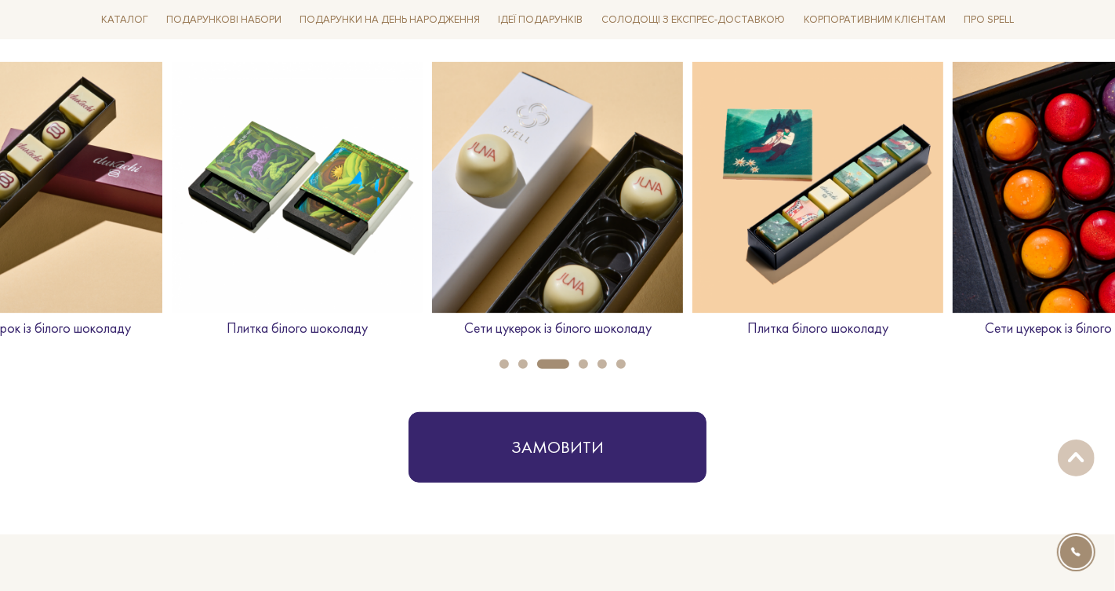
click at [582, 362] on button "4" at bounding box center [583, 363] width 9 height 9
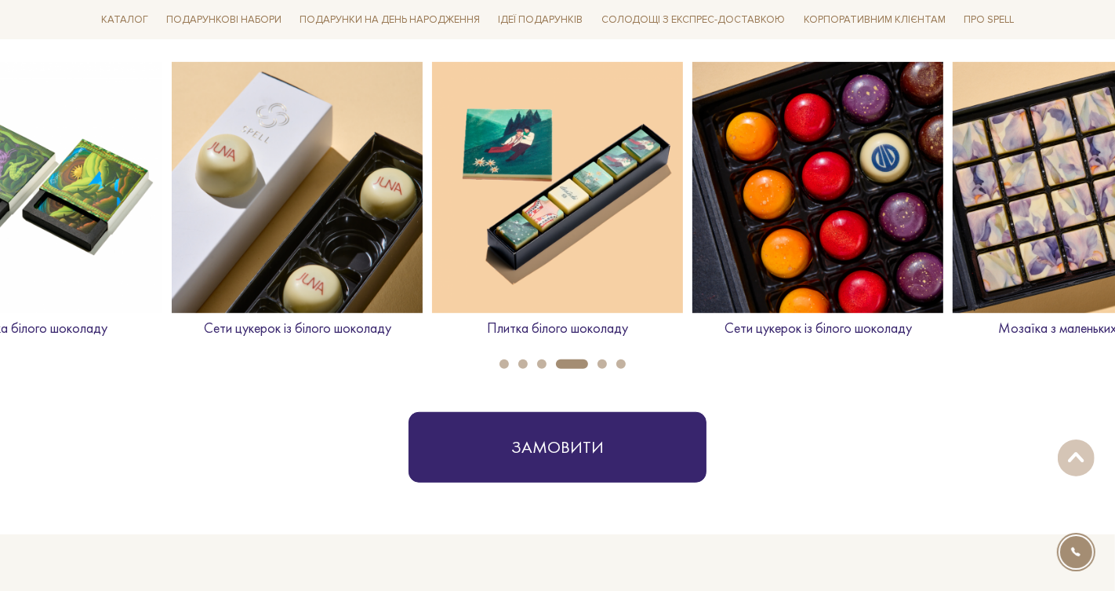
click at [610, 360] on li "6" at bounding box center [616, 363] width 19 height 9
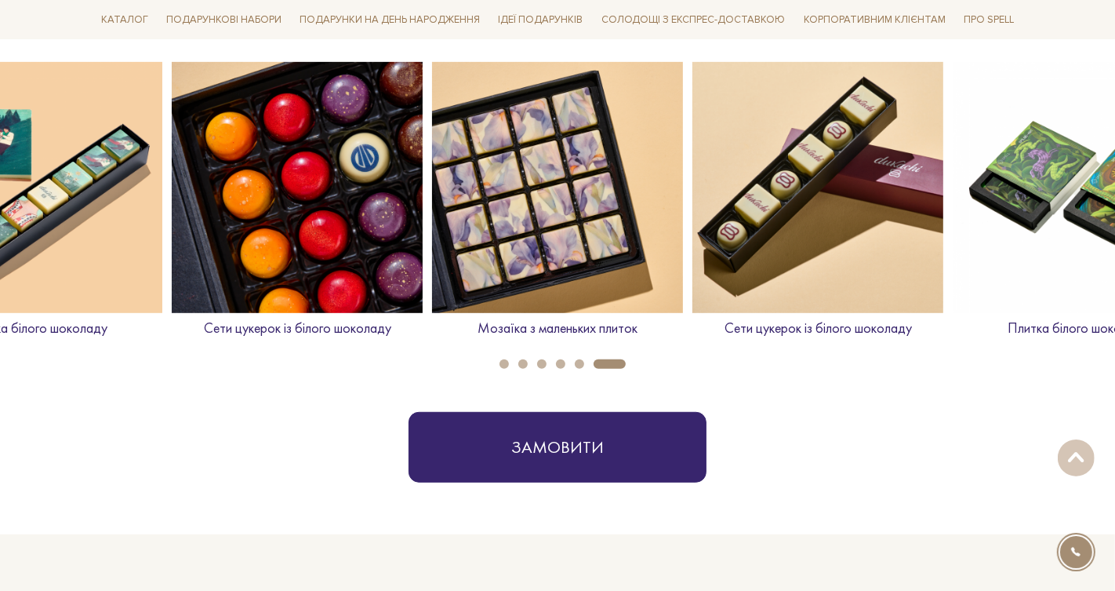
click at [613, 362] on button "6" at bounding box center [610, 363] width 32 height 9
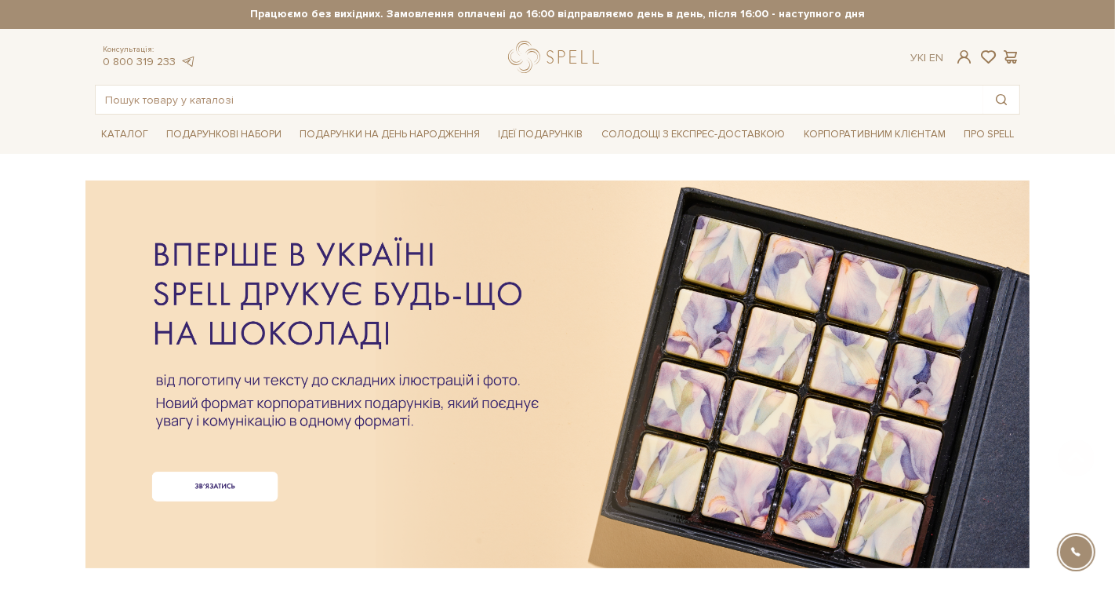
scroll to position [0, 0]
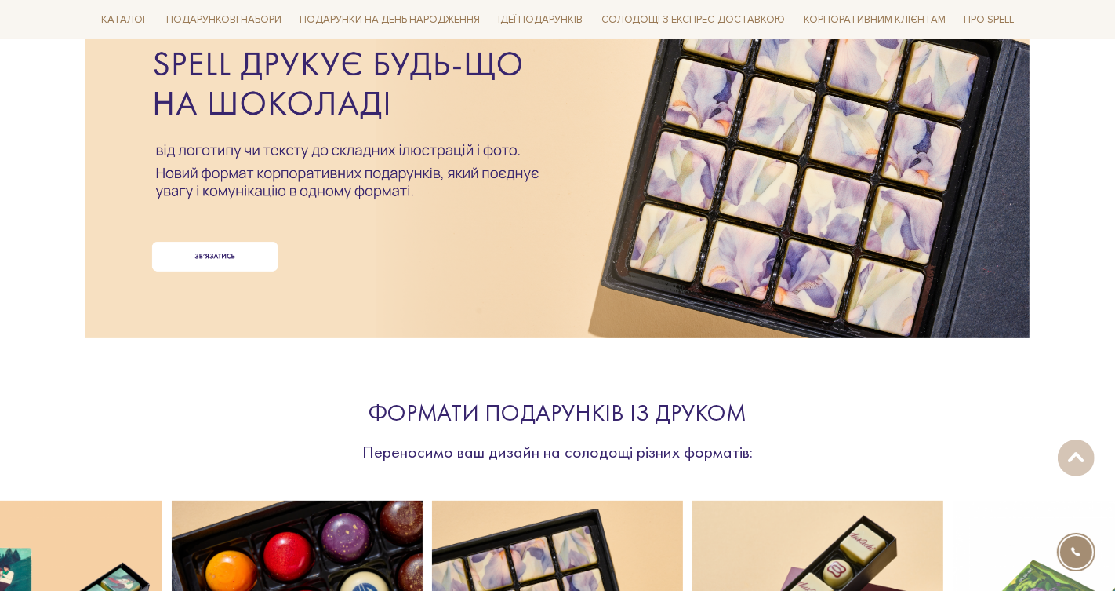
click at [235, 251] on div at bounding box center [558, 118] width 926 height 351
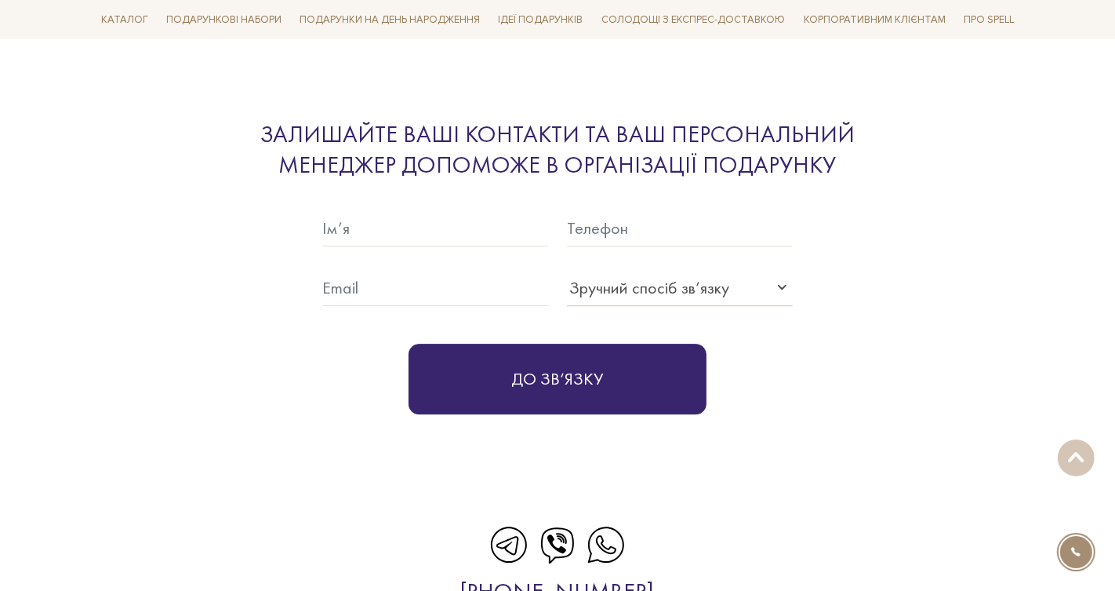
scroll to position [3832, 0]
click at [452, 235] on input "text" at bounding box center [435, 228] width 226 height 36
click at [595, 224] on input "text" at bounding box center [680, 228] width 226 height 36
click at [460, 230] on input "text" at bounding box center [435, 228] width 226 height 36
type input "Ярина"
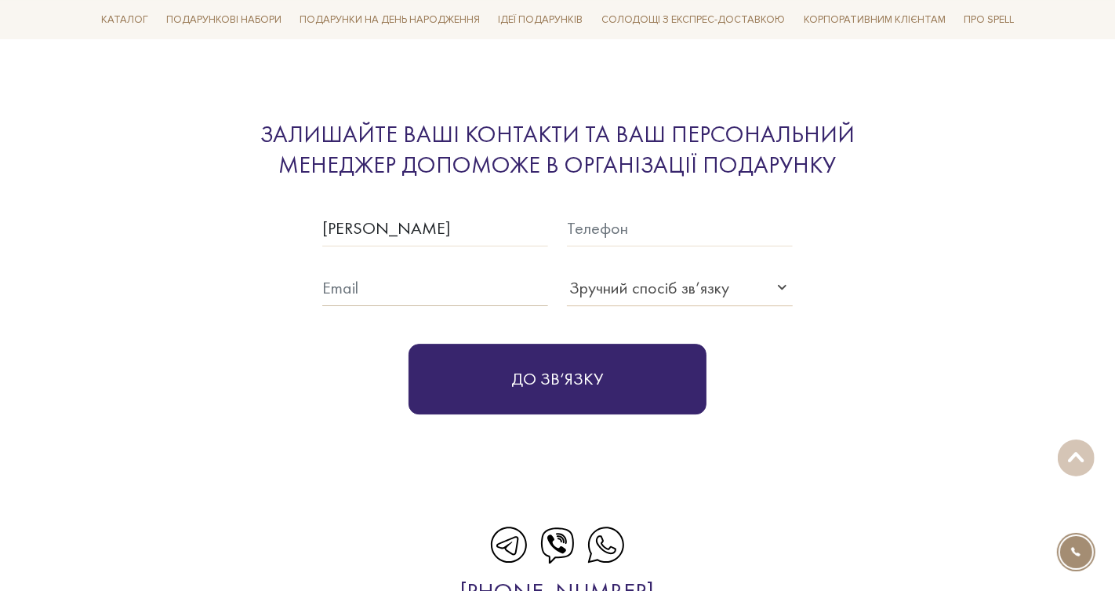
click at [412, 297] on input "text" at bounding box center [435, 288] width 226 height 36
type input "yaryna.n@enkonix.com"
click at [616, 277] on div "Зручний спосіб зв’язку" at bounding box center [650, 288] width 160 height 26
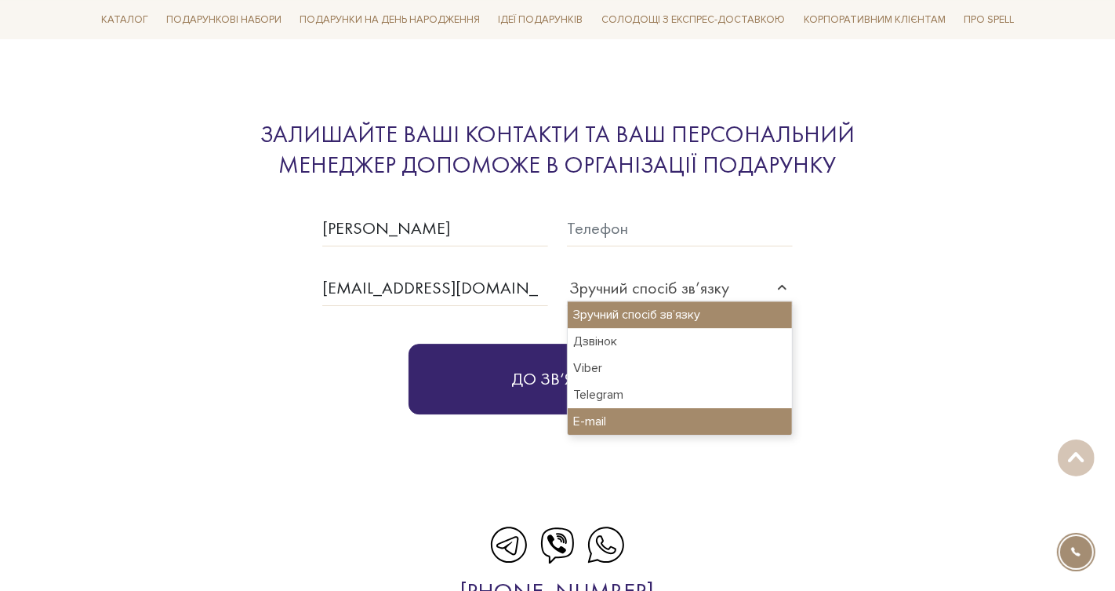
click at [635, 418] on div "E-mail" at bounding box center [680, 421] width 224 height 27
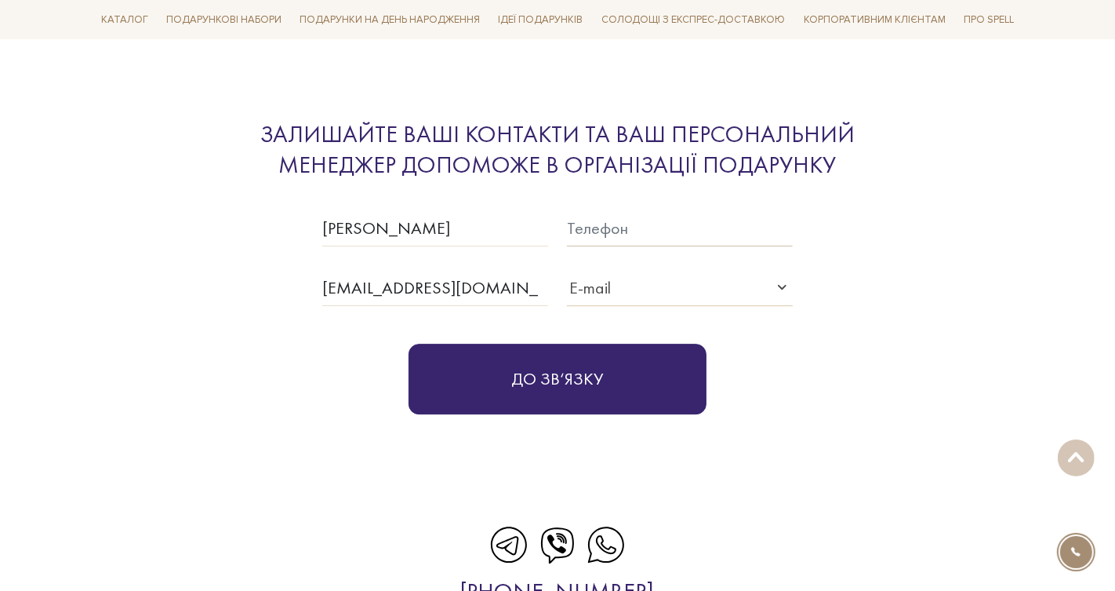
click at [624, 233] on input "text" at bounding box center [680, 228] width 226 height 36
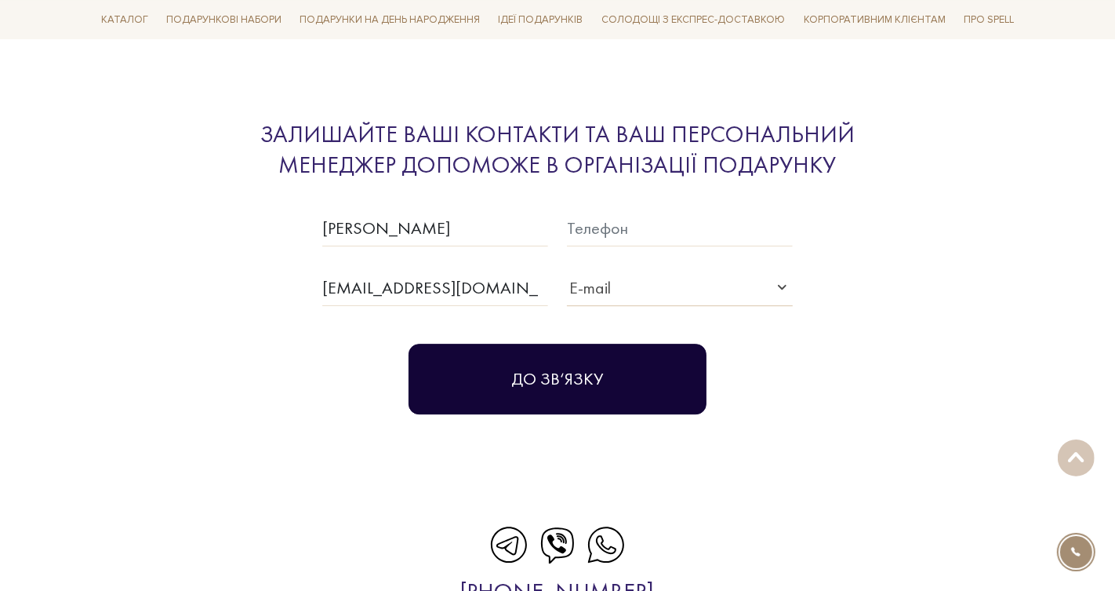
click at [537, 372] on button "До зв‘язку" at bounding box center [558, 379] width 298 height 71
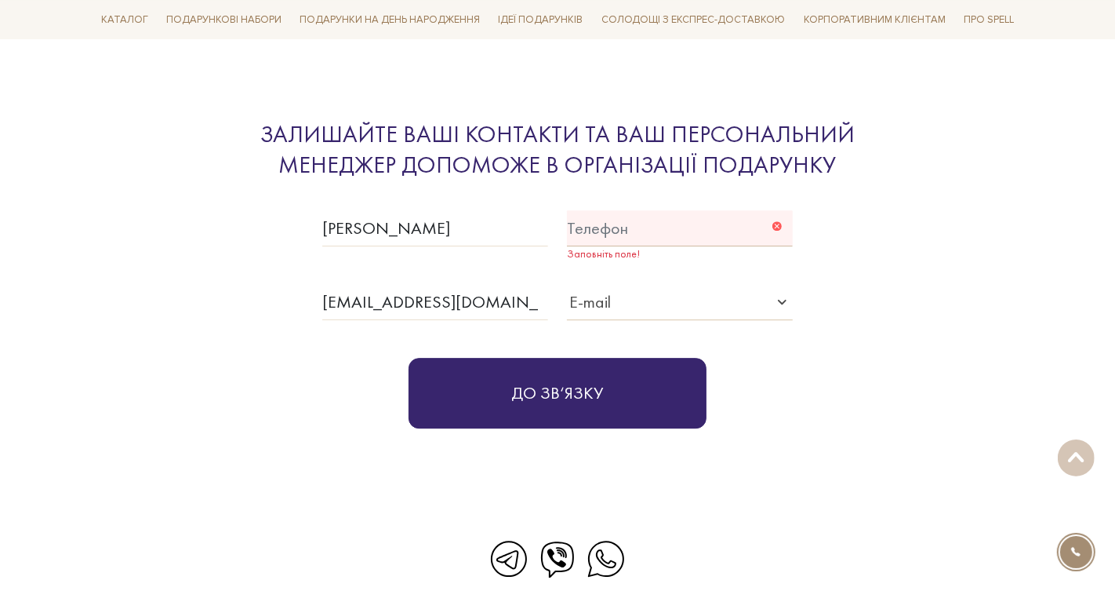
click at [641, 221] on input "text" at bounding box center [680, 228] width 226 height 36
click at [661, 234] on input "text" at bounding box center [680, 228] width 226 height 36
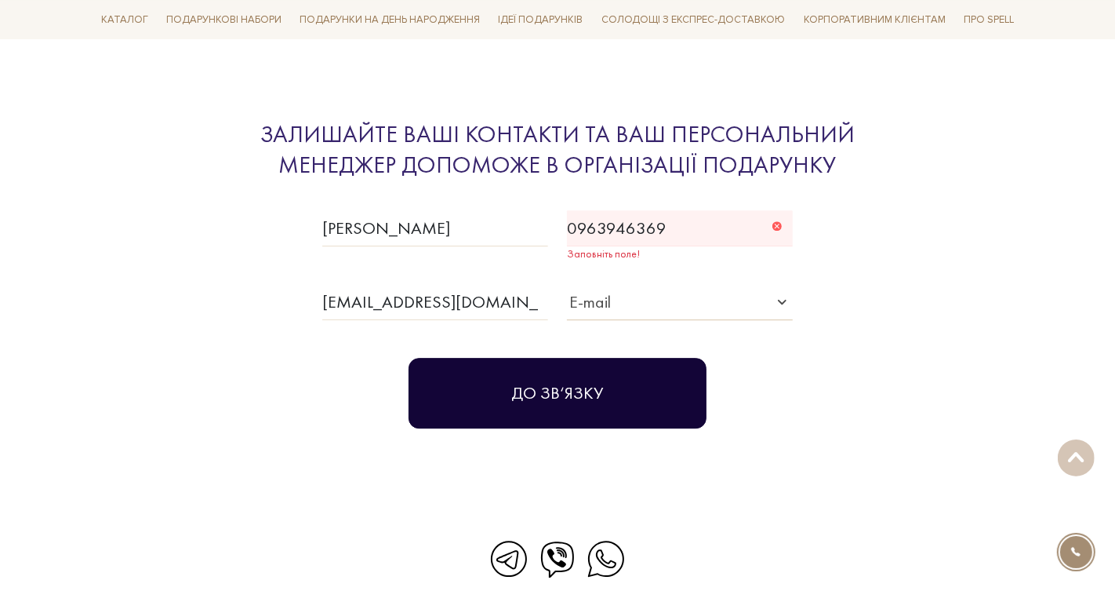
click at [589, 372] on button "До зв‘язку" at bounding box center [558, 393] width 298 height 71
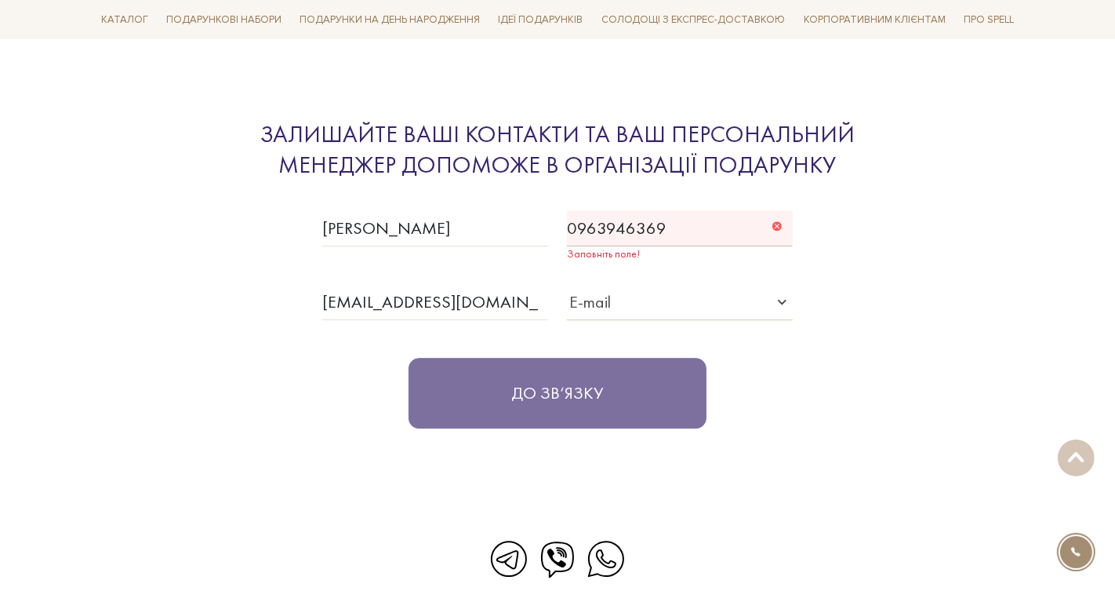
click at [572, 224] on input "0963946369" at bounding box center [680, 228] width 226 height 36
click at [569, 225] on input "0963946369" at bounding box center [680, 228] width 226 height 36
type input "+0963946369"
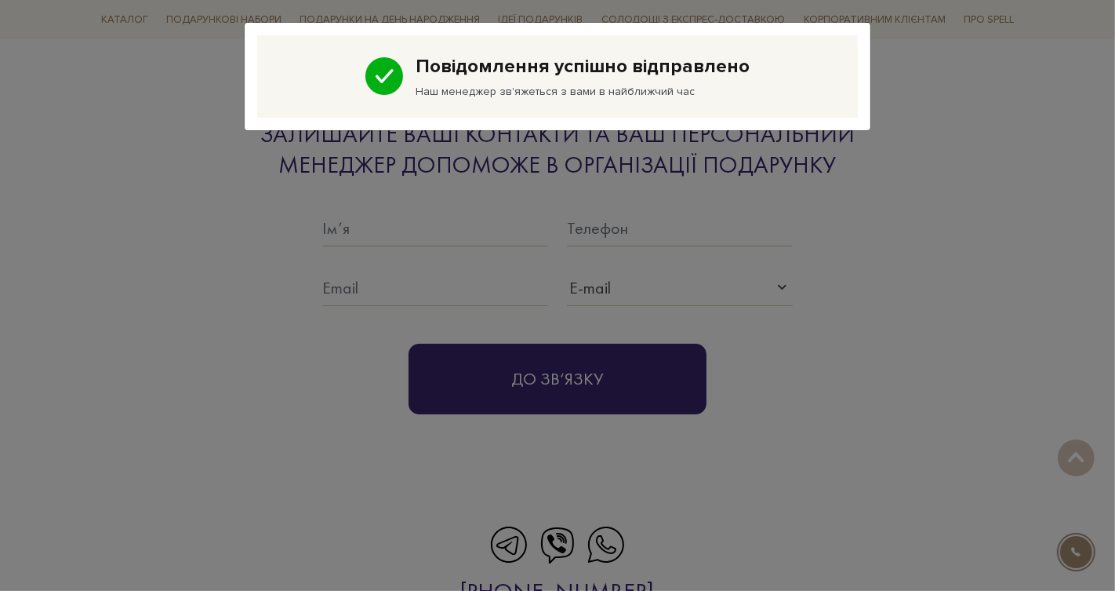
click at [859, 297] on div "Повідомлення успішно відправлено Наш менеджер зв'яжеться з вами в найближчий час" at bounding box center [557, 295] width 1115 height 591
